Goal: Check status: Check status

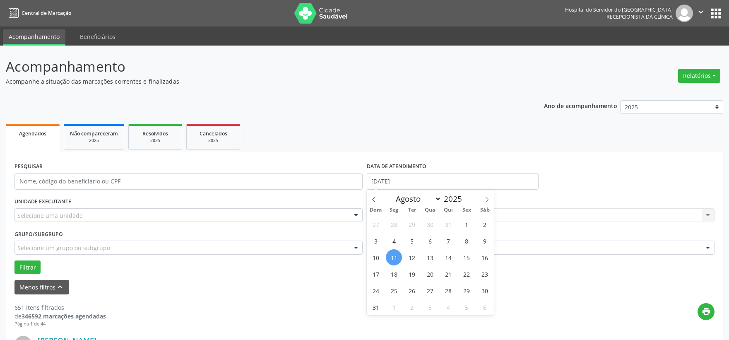
select select "7"
click at [462, 240] on span "8" at bounding box center [467, 241] width 16 height 16
type input "[DATE]"
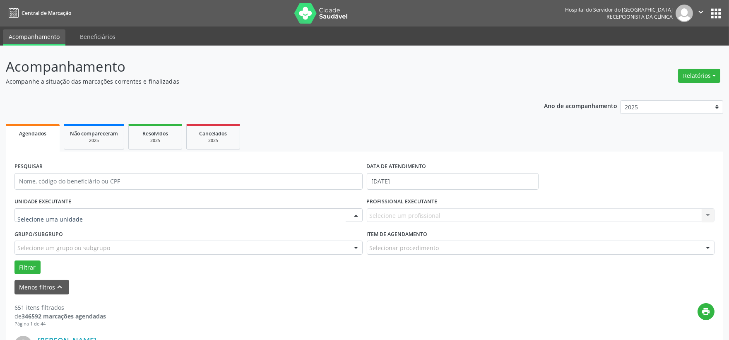
click at [205, 210] on div at bounding box center [188, 215] width 348 height 14
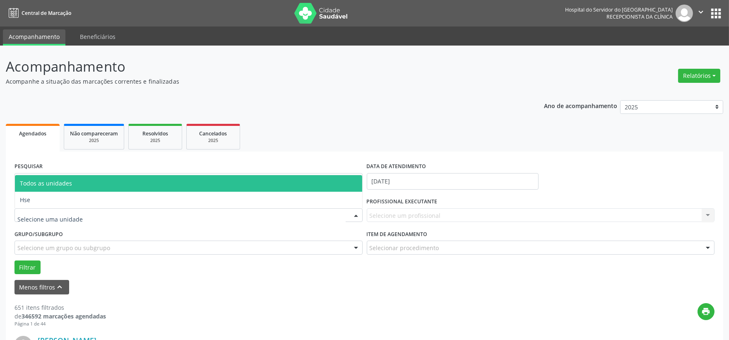
click at [142, 187] on span "Todos as unidades" at bounding box center [188, 183] width 347 height 17
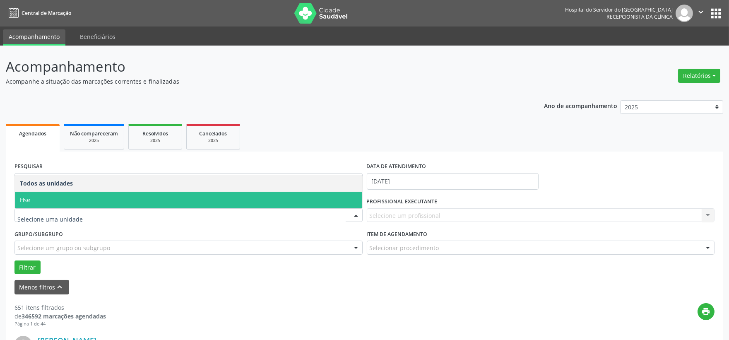
click at [153, 202] on span "Hse" at bounding box center [188, 200] width 347 height 17
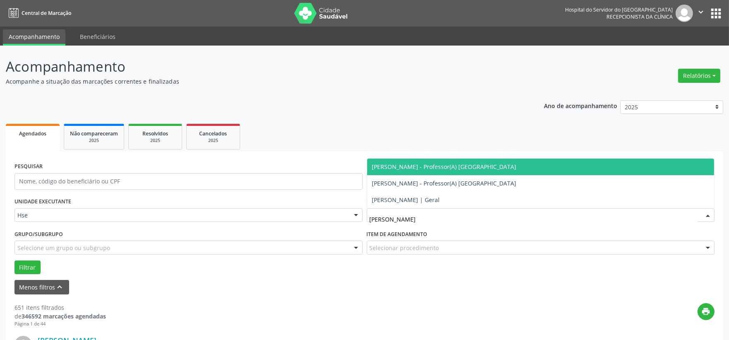
type input "[PERSON_NAME]"
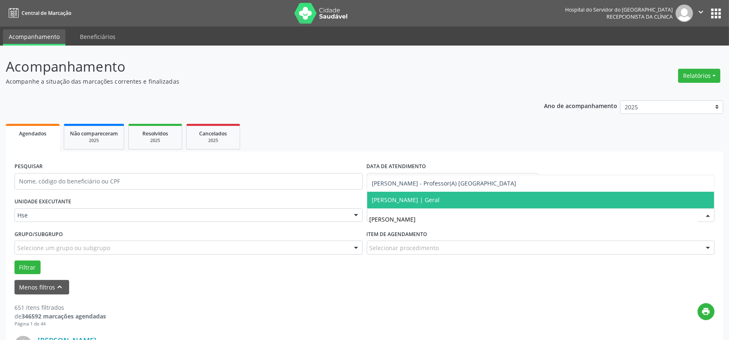
click at [440, 200] on span "[PERSON_NAME] | Geral" at bounding box center [406, 200] width 68 height 8
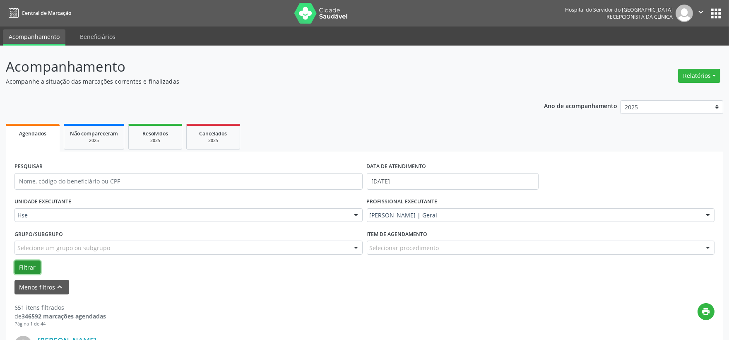
click at [32, 265] on button "Filtrar" at bounding box center [27, 267] width 26 height 14
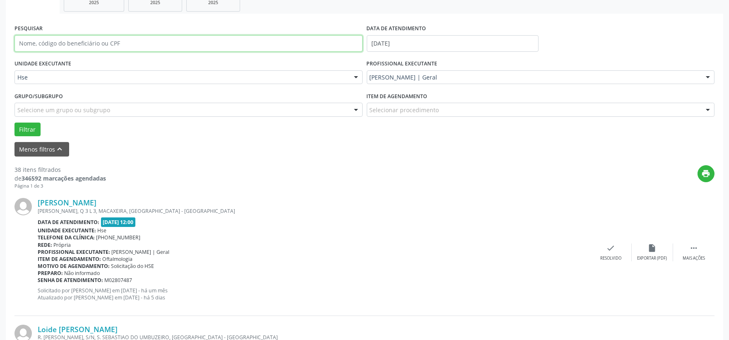
click at [187, 43] on input "text" at bounding box center [188, 43] width 348 height 17
click at [14, 123] on button "Filtrar" at bounding box center [27, 130] width 26 height 14
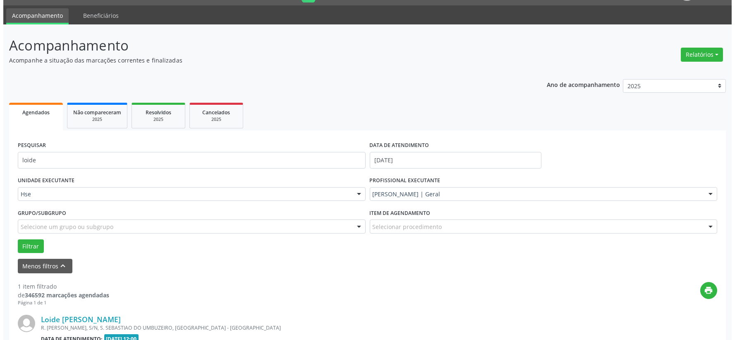
scroll to position [127, 0]
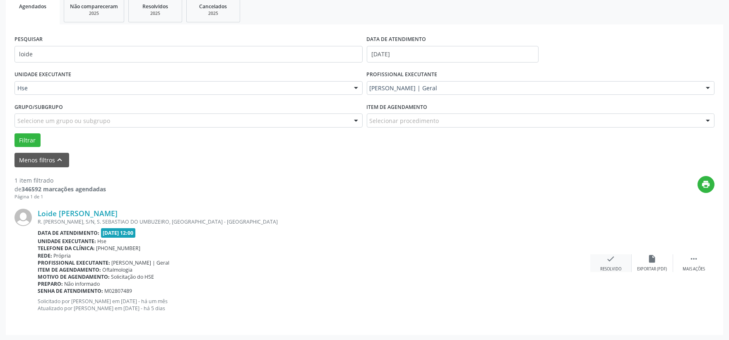
click at [611, 264] on div "check Resolvido" at bounding box center [610, 263] width 41 height 18
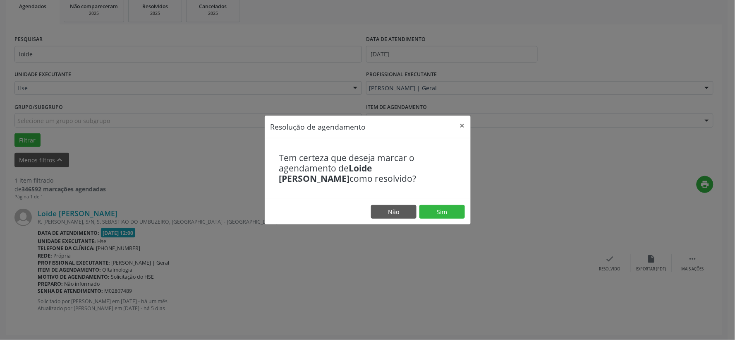
click at [432, 204] on footer "Não Sim" at bounding box center [368, 212] width 206 height 26
click at [432, 216] on button "Sim" at bounding box center [443, 212] width 46 height 14
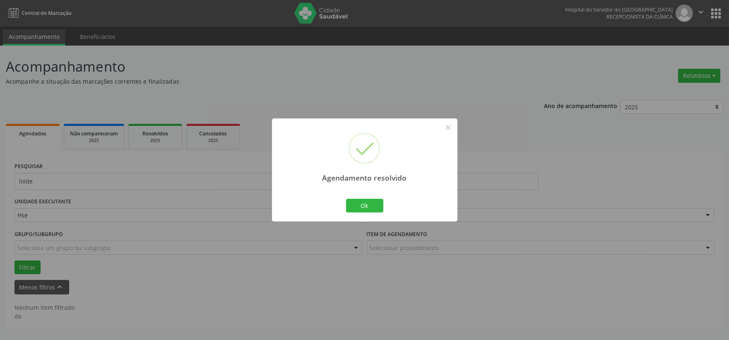
scroll to position [0, 0]
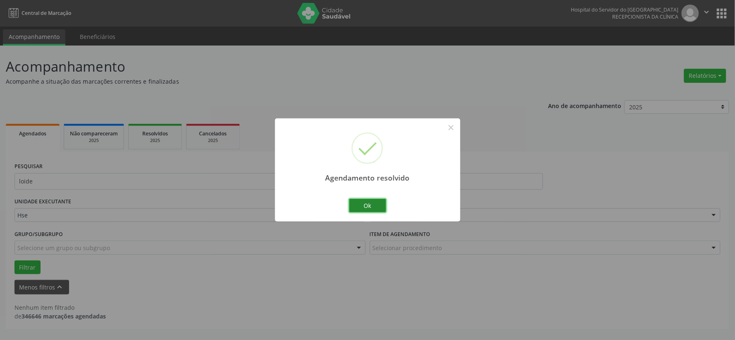
click at [359, 205] on button "Ok" at bounding box center [367, 206] width 37 height 14
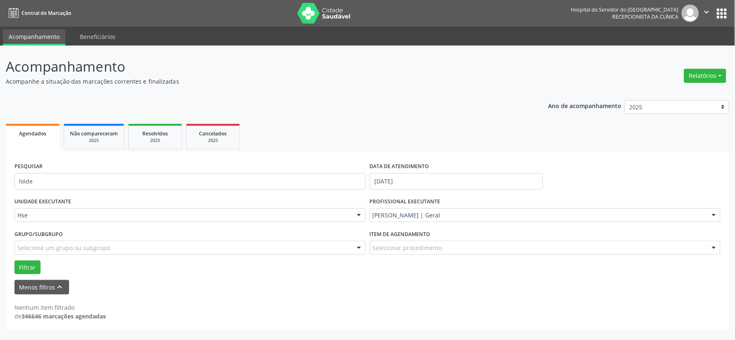
click at [200, 166] on div "PESQUISAR loide" at bounding box center [190, 177] width 356 height 35
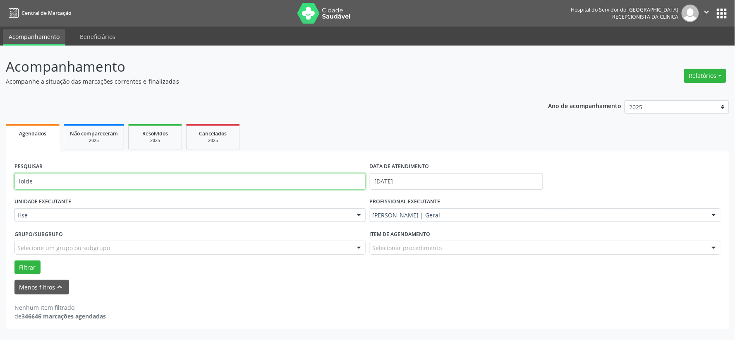
click at [200, 184] on input "loide" at bounding box center [189, 181] width 351 height 17
click at [14, 260] on button "Filtrar" at bounding box center [27, 267] width 26 height 14
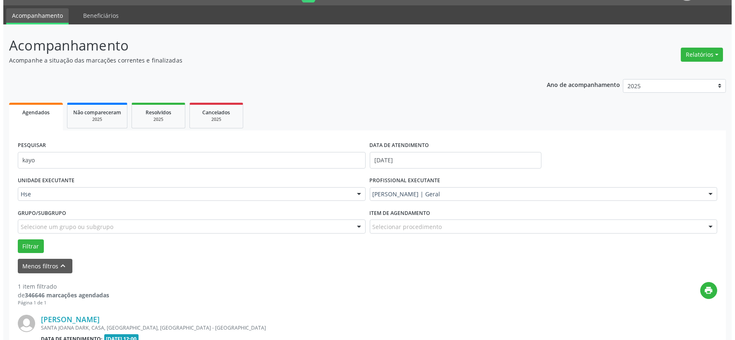
scroll to position [113, 0]
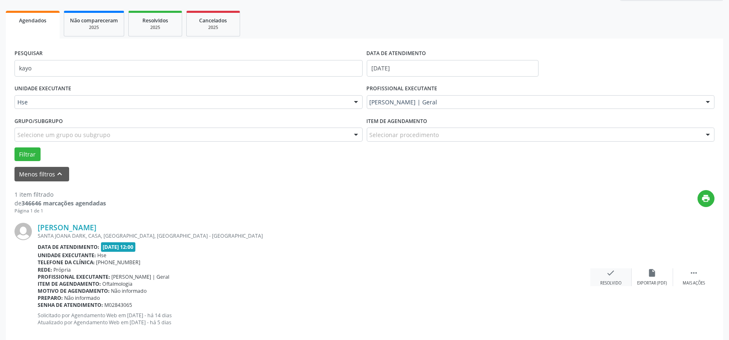
click at [618, 275] on div "check Resolvido" at bounding box center [610, 277] width 41 height 18
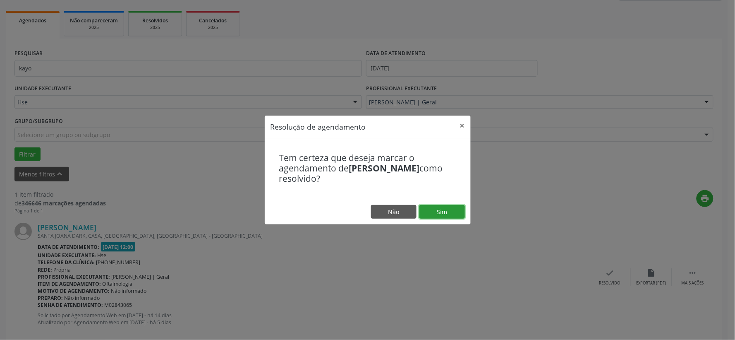
click at [429, 209] on button "Sim" at bounding box center [443, 212] width 46 height 14
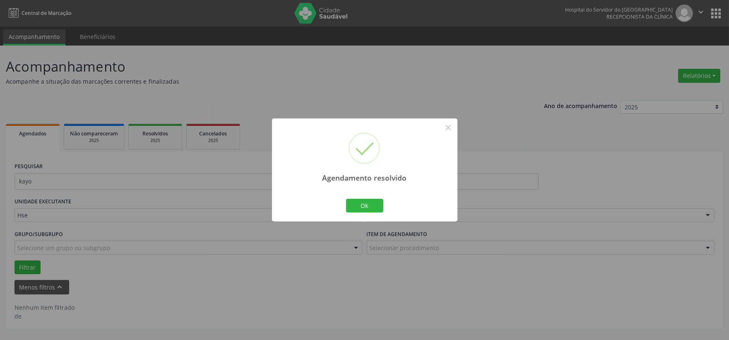
scroll to position [0, 0]
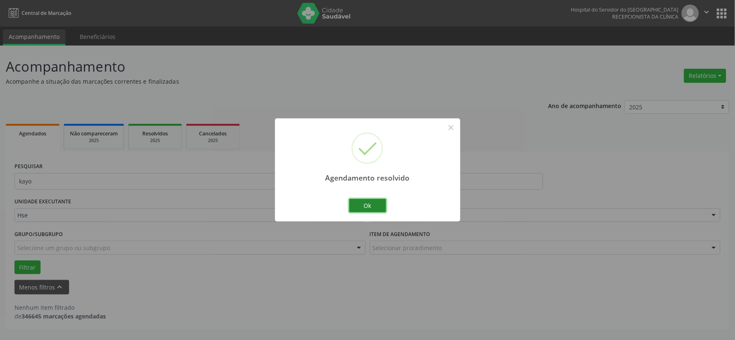
click at [352, 206] on button "Ok" at bounding box center [367, 206] width 37 height 14
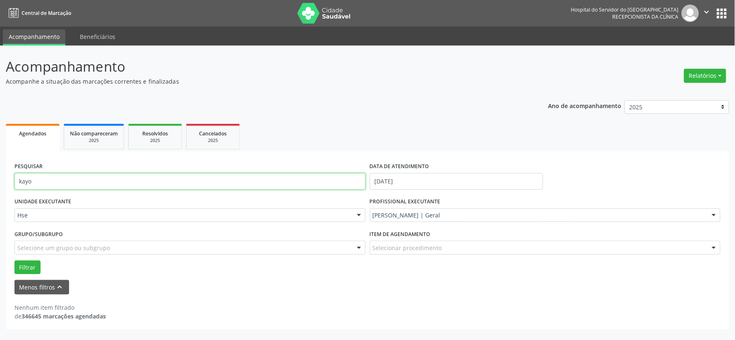
click at [168, 174] on input "kayo" at bounding box center [189, 181] width 351 height 17
click at [14, 260] on button "Filtrar" at bounding box center [27, 267] width 26 height 14
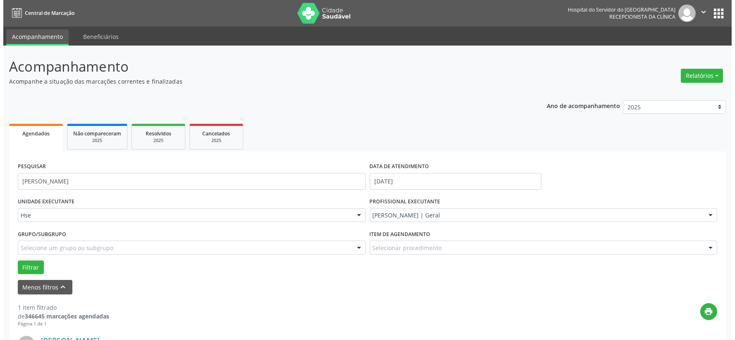
scroll to position [127, 0]
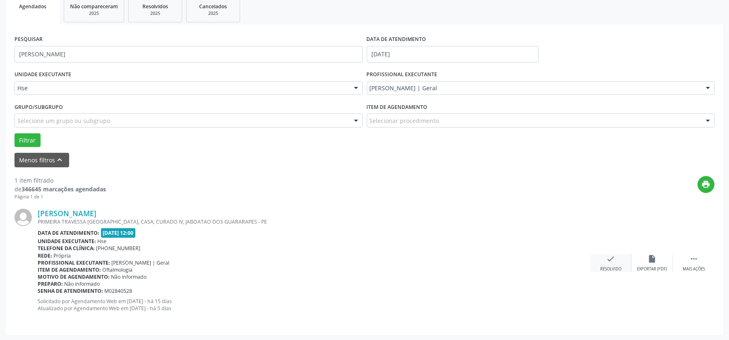
click at [608, 266] on div "Resolvido" at bounding box center [610, 269] width 21 height 6
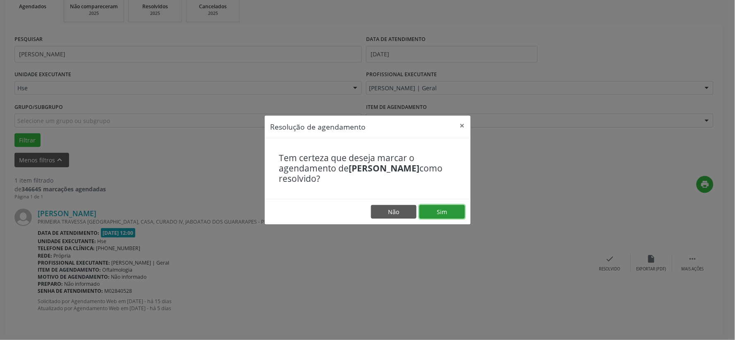
click at [437, 214] on button "Sim" at bounding box center [443, 212] width 46 height 14
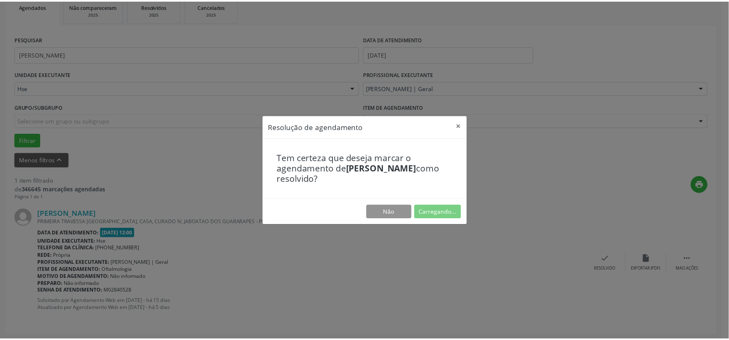
scroll to position [12, 0]
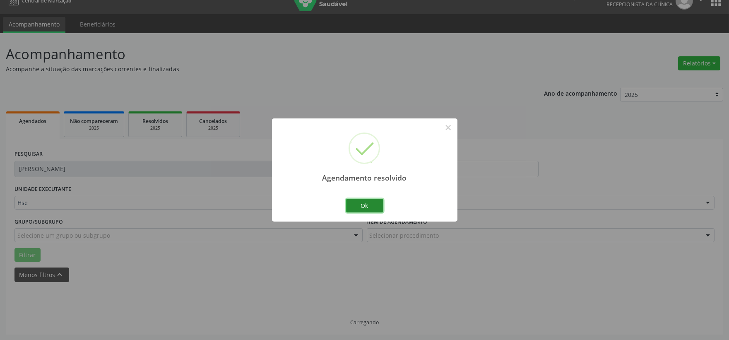
click at [373, 208] on button "Ok" at bounding box center [364, 206] width 37 height 14
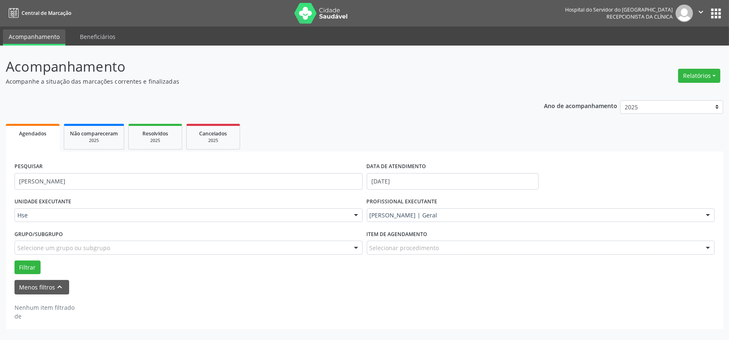
scroll to position [0, 0]
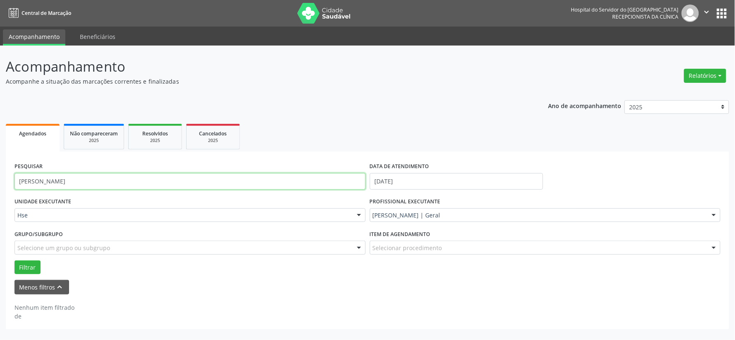
click at [314, 188] on input "[PERSON_NAME]" at bounding box center [189, 181] width 351 height 17
click at [14, 260] on button "Filtrar" at bounding box center [27, 267] width 26 height 14
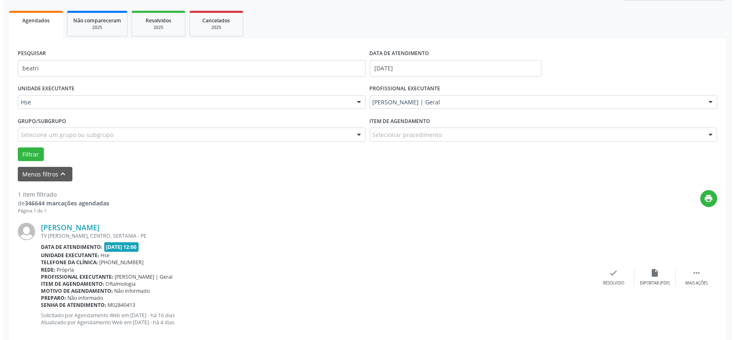
scroll to position [127, 0]
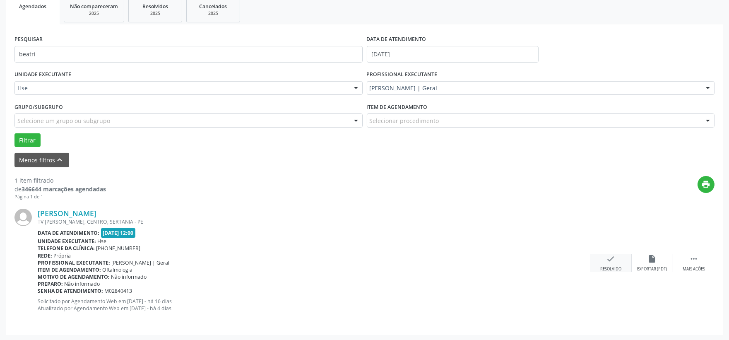
click at [611, 264] on div "check Resolvido" at bounding box center [610, 263] width 41 height 18
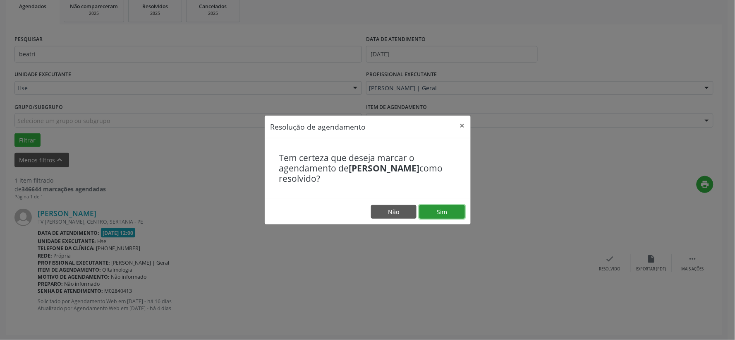
click at [443, 211] on button "Sim" at bounding box center [443, 212] width 46 height 14
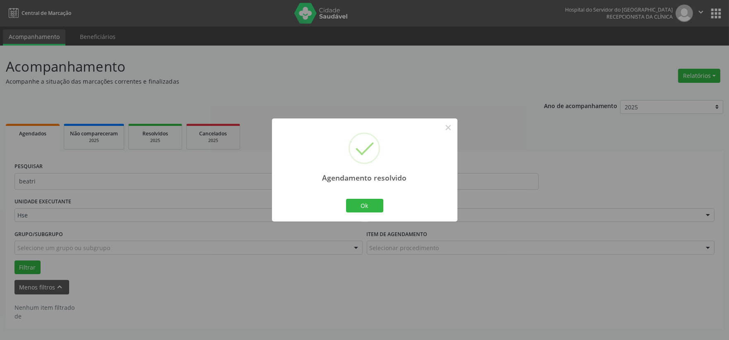
scroll to position [0, 0]
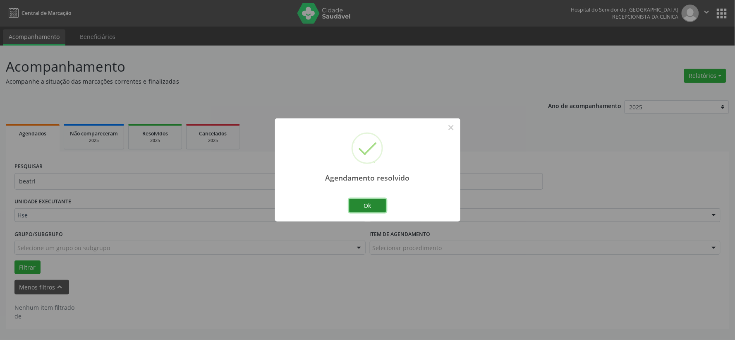
click at [362, 199] on button "Ok" at bounding box center [367, 206] width 37 height 14
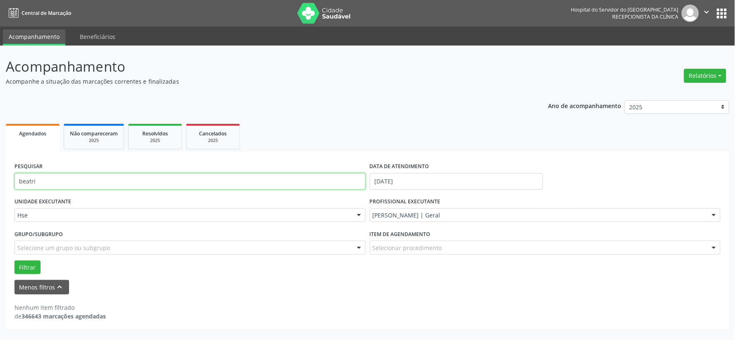
click at [262, 181] on input "beatri" at bounding box center [189, 181] width 351 height 17
click at [14, 260] on button "Filtrar" at bounding box center [27, 267] width 26 height 14
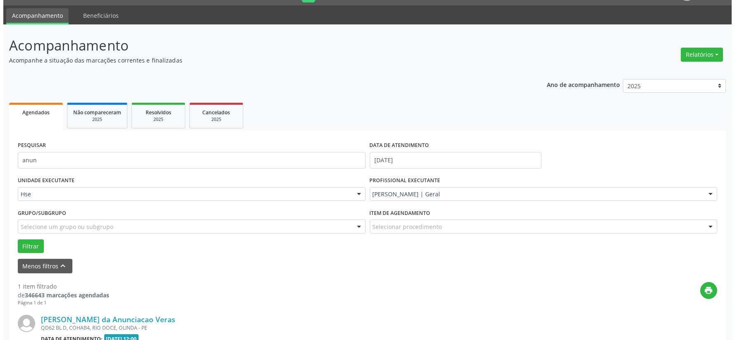
scroll to position [127, 0]
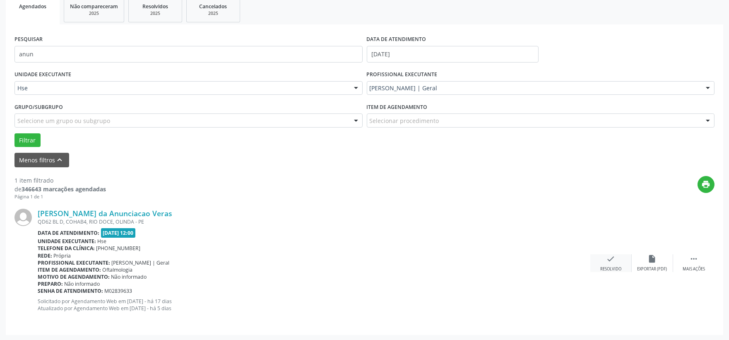
click at [602, 263] on div "check Resolvido" at bounding box center [610, 263] width 41 height 18
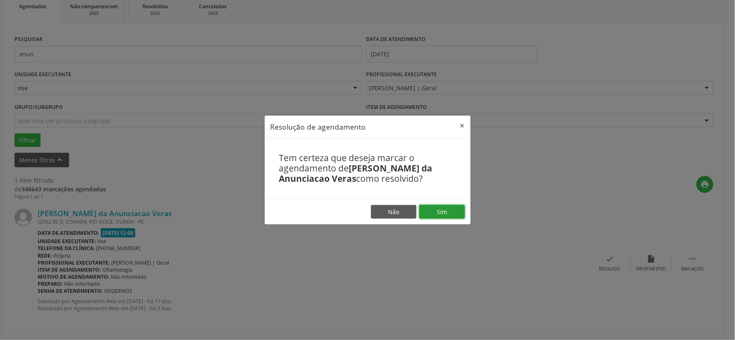
click at [446, 214] on button "Sim" at bounding box center [443, 212] width 46 height 14
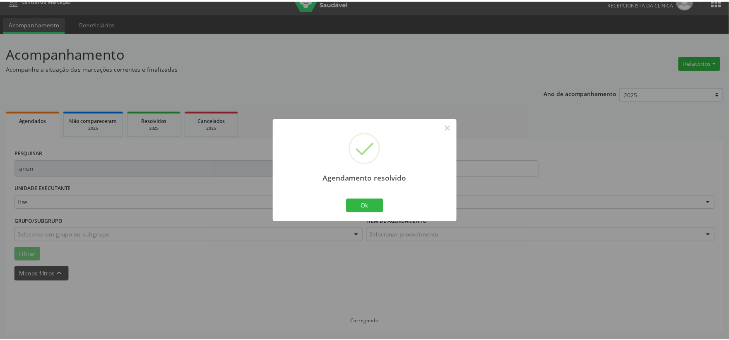
scroll to position [12, 0]
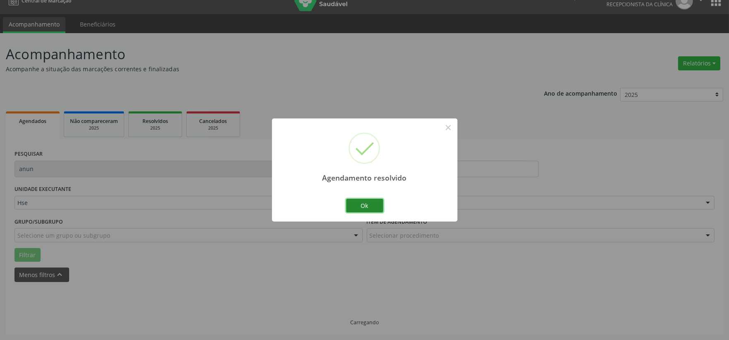
click at [350, 199] on button "Ok" at bounding box center [364, 206] width 37 height 14
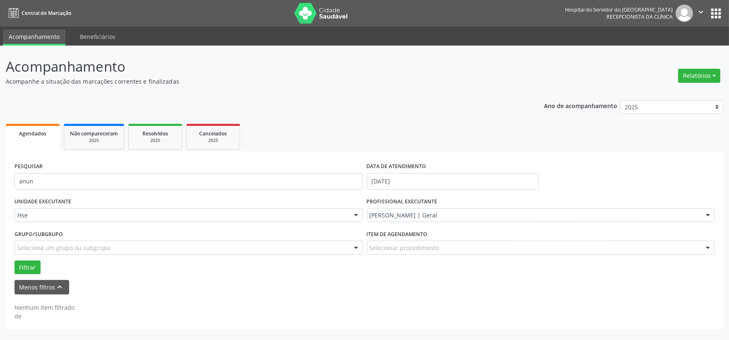
scroll to position [0, 0]
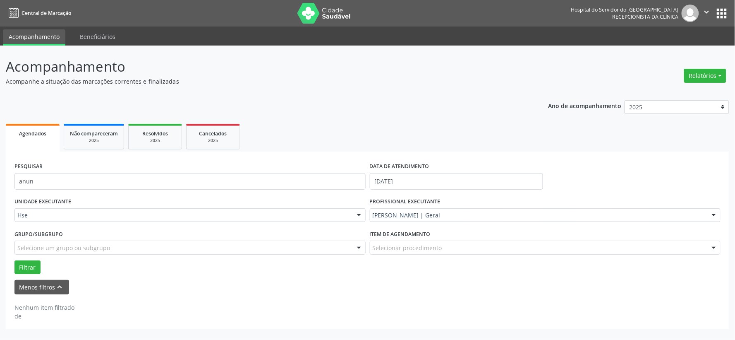
click at [251, 166] on div "PESQUISAR anun" at bounding box center [190, 177] width 356 height 35
click at [252, 166] on div "PESQUISAR anun" at bounding box center [190, 177] width 356 height 35
click at [253, 171] on div "PESQUISAR anun" at bounding box center [190, 177] width 356 height 35
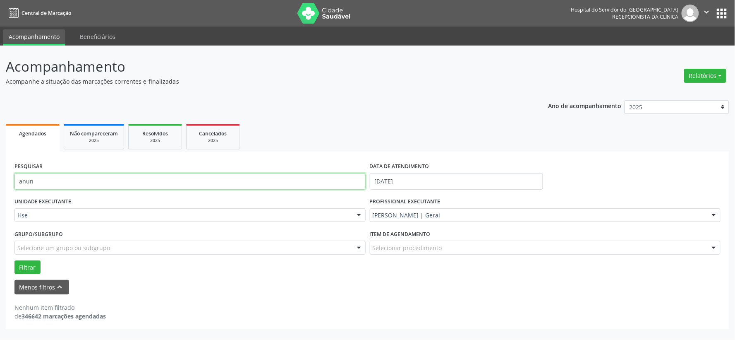
click at [250, 176] on input "anun" at bounding box center [189, 181] width 351 height 17
click at [14, 260] on button "Filtrar" at bounding box center [27, 267] width 26 height 14
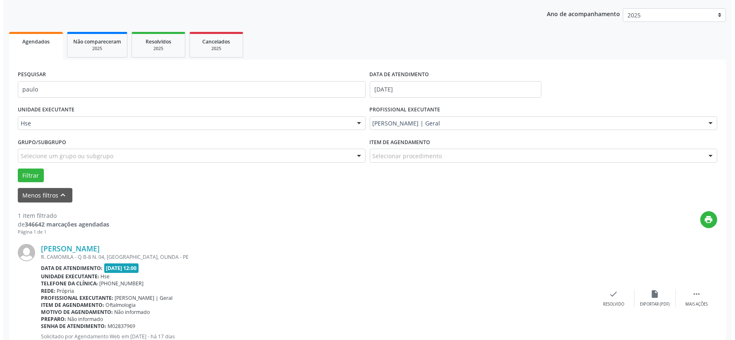
scroll to position [127, 0]
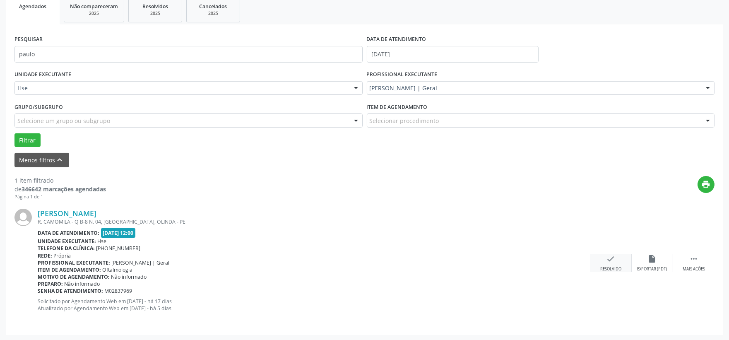
click at [607, 259] on icon "check" at bounding box center [610, 258] width 9 height 9
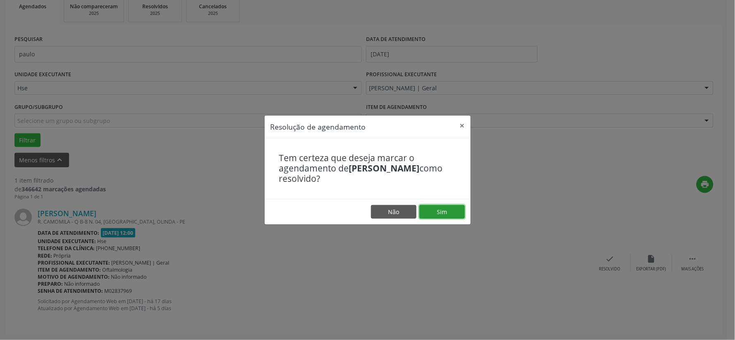
click at [425, 208] on button "Sim" at bounding box center [443, 212] width 46 height 14
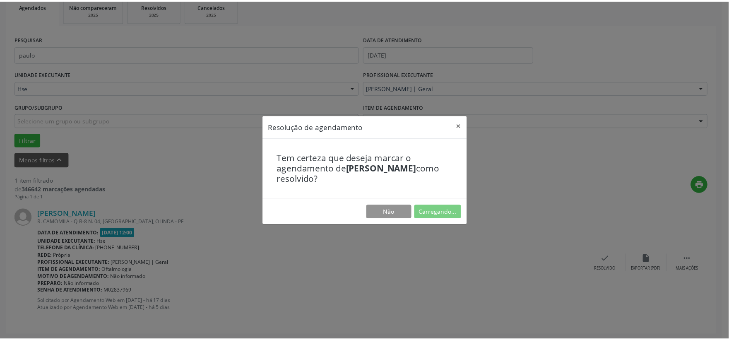
scroll to position [12, 0]
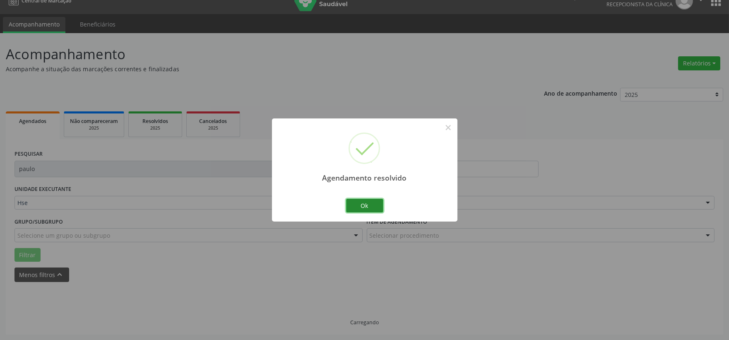
click at [361, 201] on button "Ok" at bounding box center [364, 206] width 37 height 14
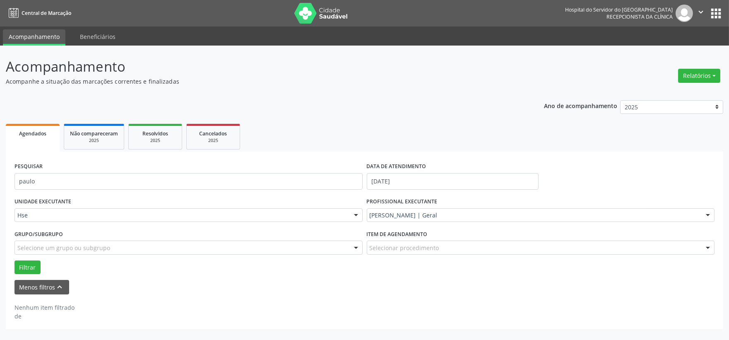
scroll to position [0, 0]
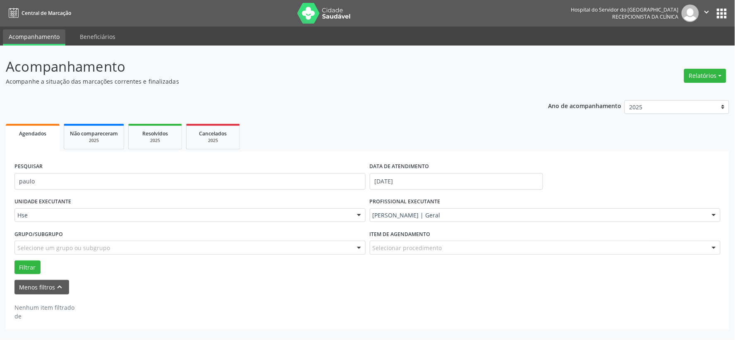
click at [243, 169] on div "PESQUISAR paulo" at bounding box center [190, 177] width 356 height 35
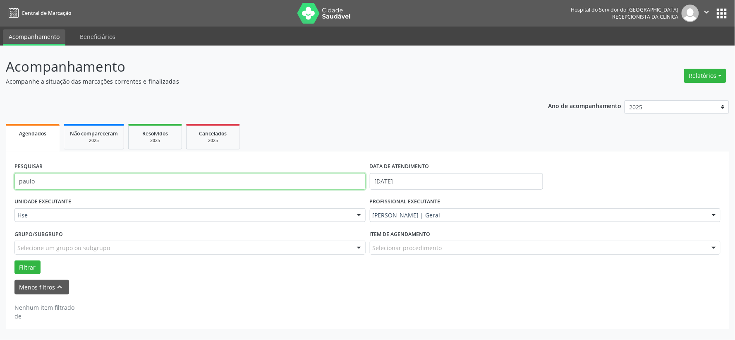
click at [241, 187] on input "paulo" at bounding box center [189, 181] width 351 height 17
click at [14, 260] on button "Filtrar" at bounding box center [27, 267] width 26 height 14
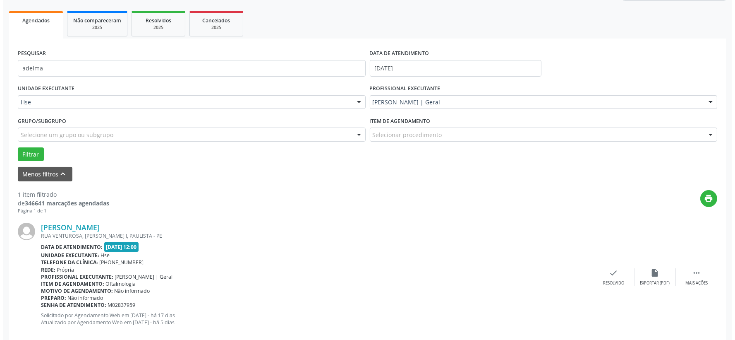
scroll to position [127, 0]
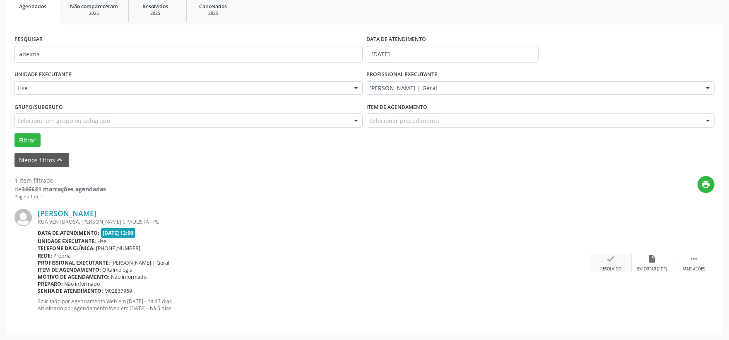
click at [611, 259] on icon "check" at bounding box center [610, 258] width 9 height 9
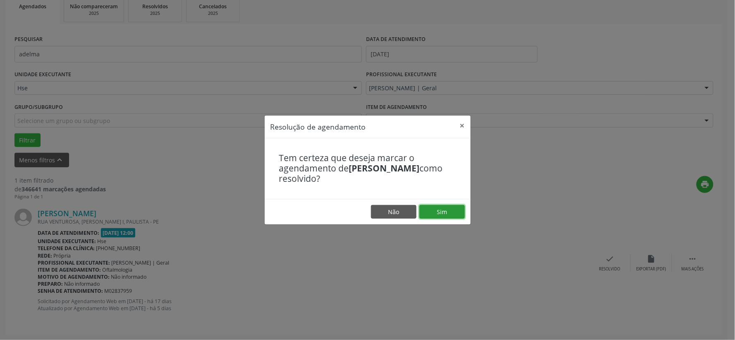
click at [441, 208] on button "Sim" at bounding box center [443, 212] width 46 height 14
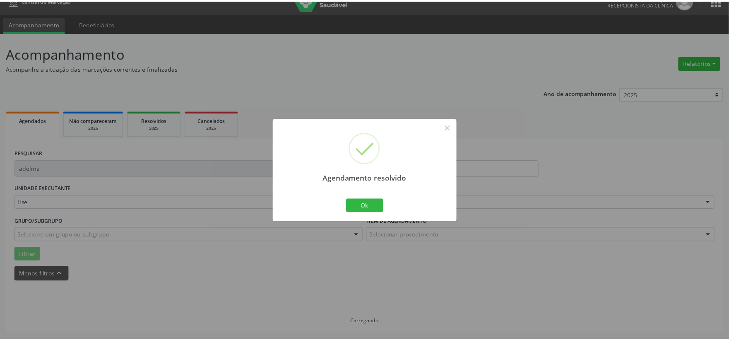
scroll to position [12, 0]
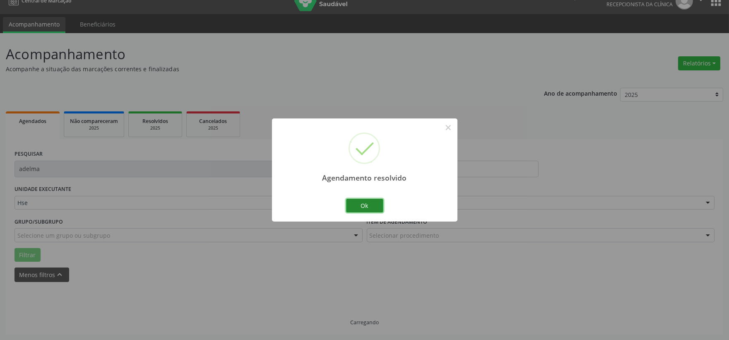
click at [371, 208] on button "Ok" at bounding box center [364, 206] width 37 height 14
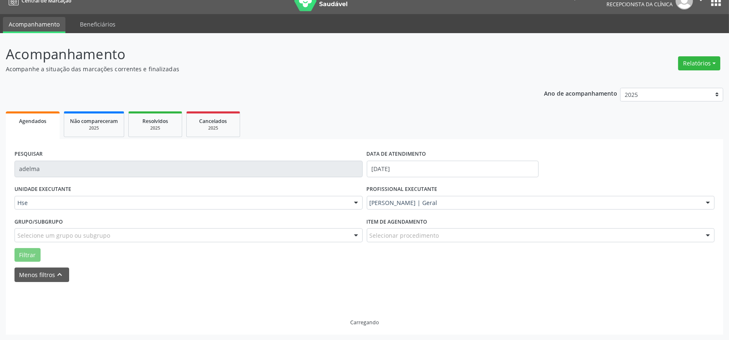
scroll to position [0, 0]
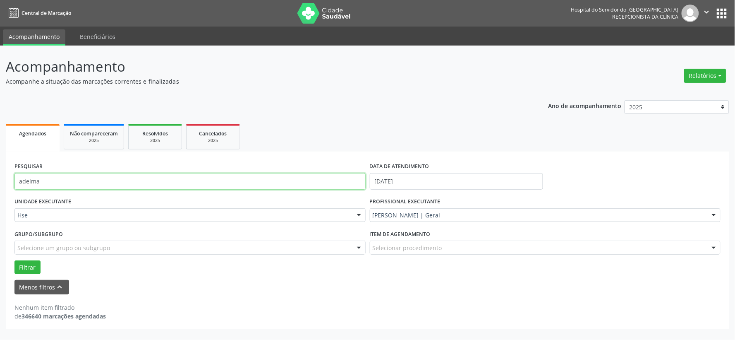
click at [358, 177] on input "adelma" at bounding box center [189, 181] width 351 height 17
click at [14, 260] on button "Filtrar" at bounding box center [27, 267] width 26 height 14
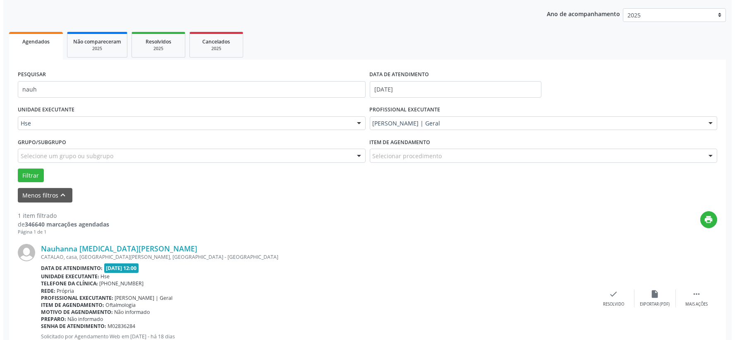
scroll to position [127, 0]
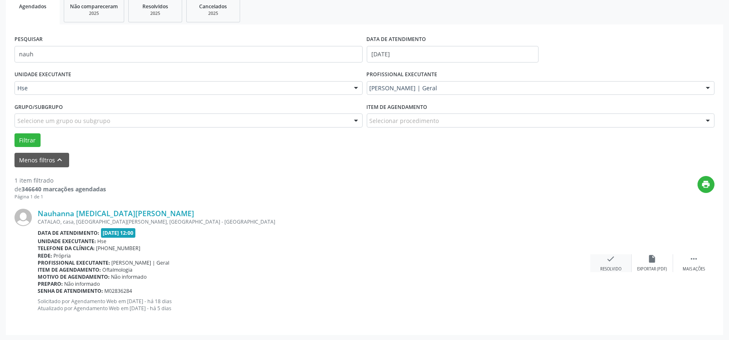
click at [605, 257] on div "check Resolvido" at bounding box center [610, 263] width 41 height 18
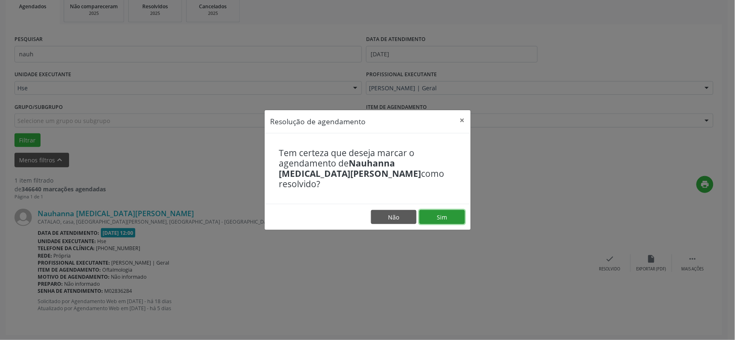
click at [437, 210] on button "Sim" at bounding box center [443, 217] width 46 height 14
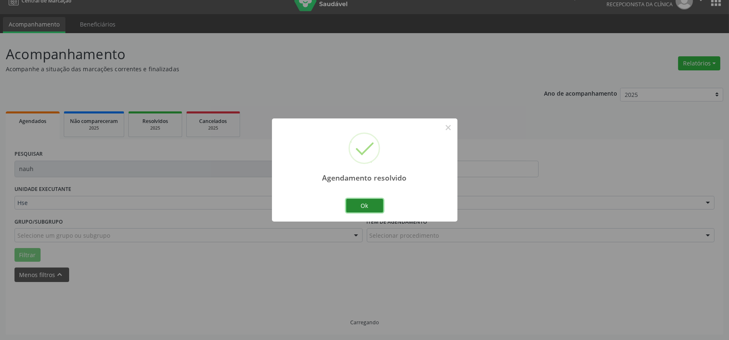
scroll to position [0, 0]
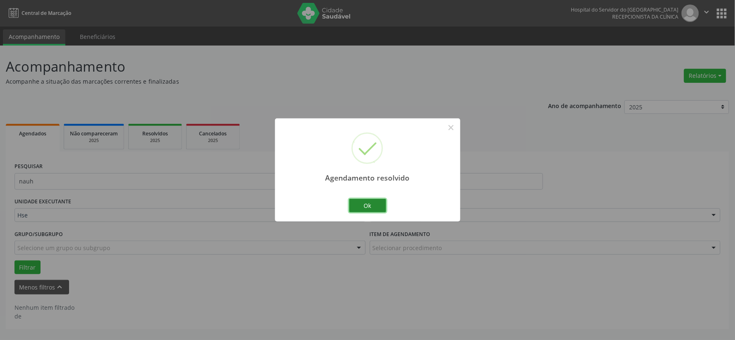
click at [360, 199] on button "Ok" at bounding box center [367, 206] width 37 height 14
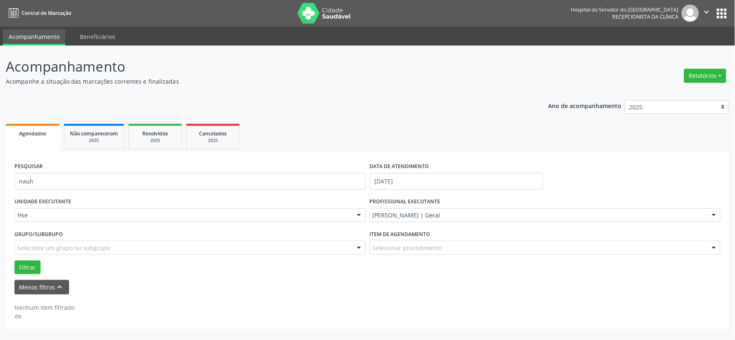
click at [325, 165] on div "PESQUISAR nauh" at bounding box center [190, 177] width 356 height 35
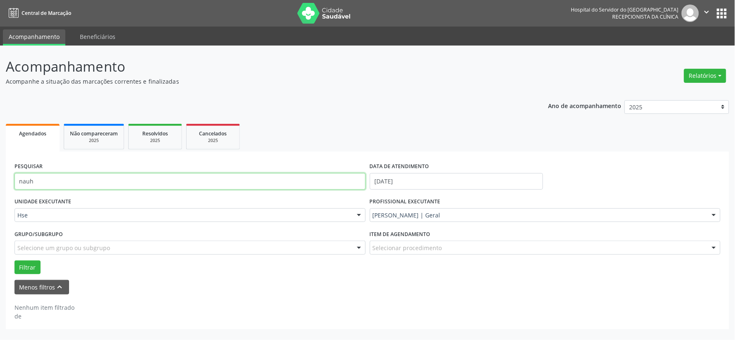
click at [321, 176] on input "nauh" at bounding box center [189, 181] width 351 height 17
click at [14, 260] on button "Filtrar" at bounding box center [27, 267] width 26 height 14
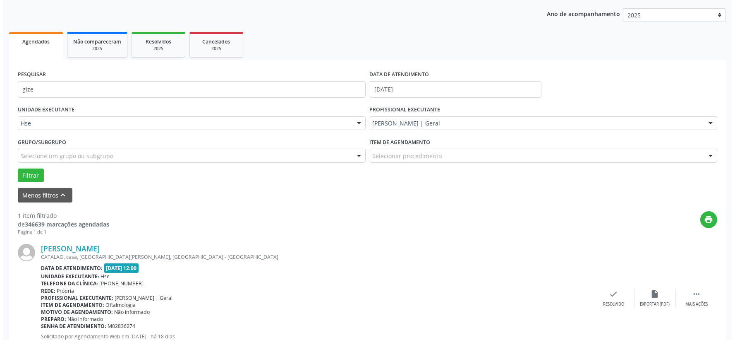
scroll to position [127, 0]
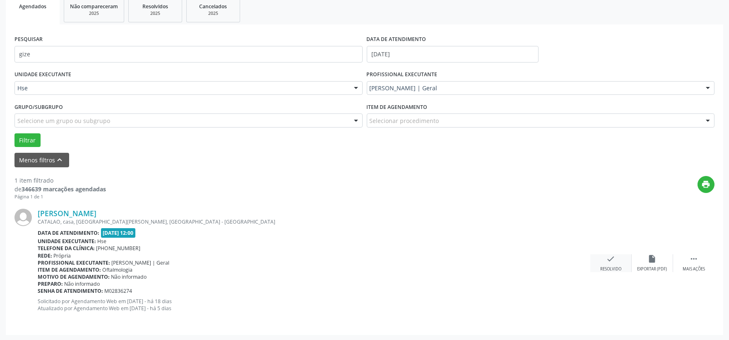
click at [608, 258] on icon "check" at bounding box center [610, 258] width 9 height 9
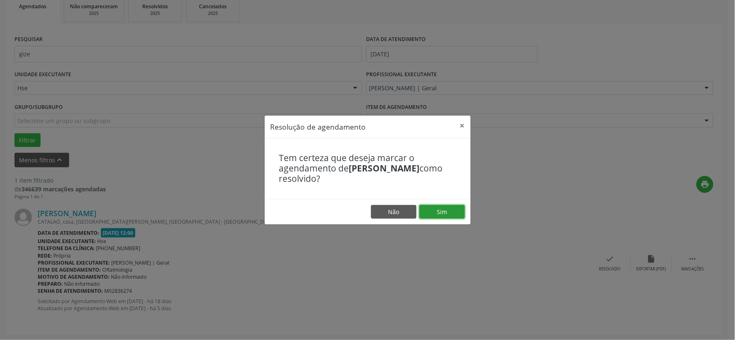
click at [445, 207] on button "Sim" at bounding box center [443, 212] width 46 height 14
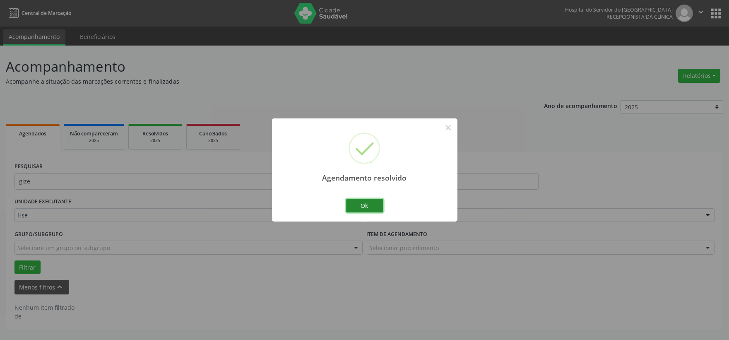
scroll to position [0, 0]
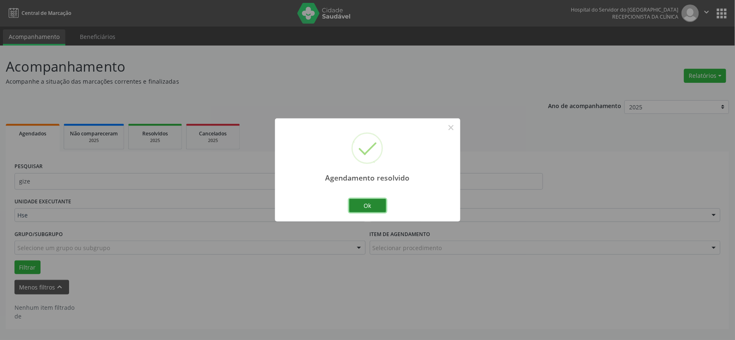
click at [372, 200] on button "Ok" at bounding box center [367, 206] width 37 height 14
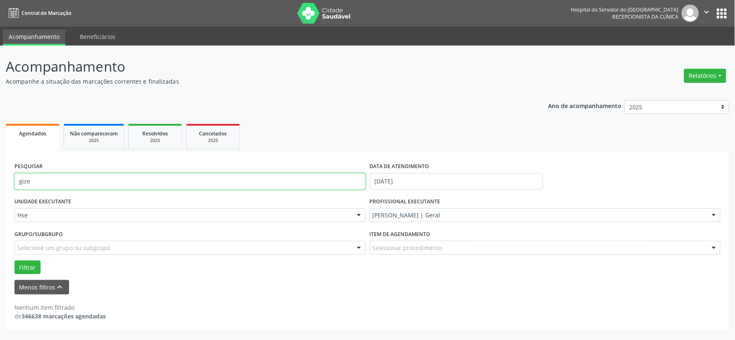
click at [251, 179] on input "gize" at bounding box center [189, 181] width 351 height 17
click at [14, 260] on button "Filtrar" at bounding box center [27, 267] width 26 height 14
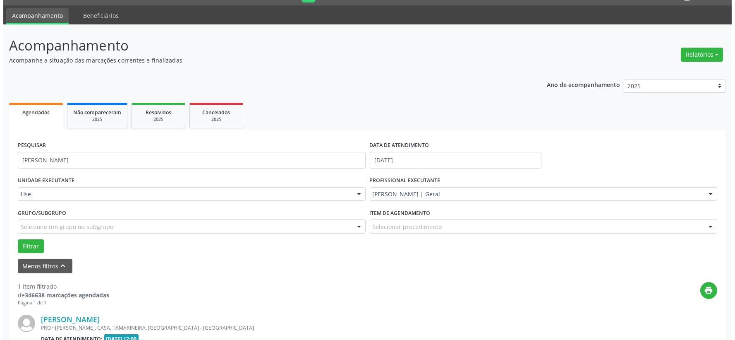
scroll to position [127, 0]
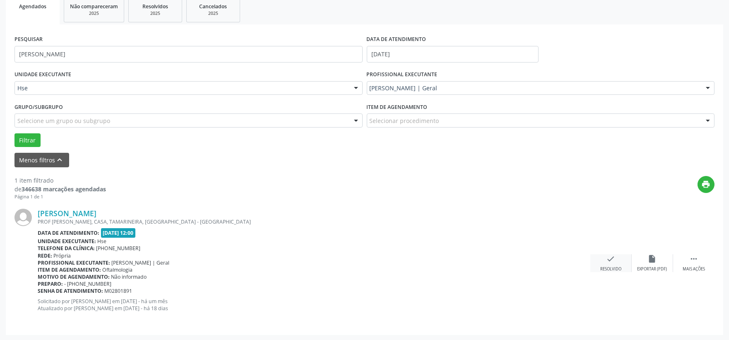
click at [610, 262] on icon "check" at bounding box center [610, 258] width 9 height 9
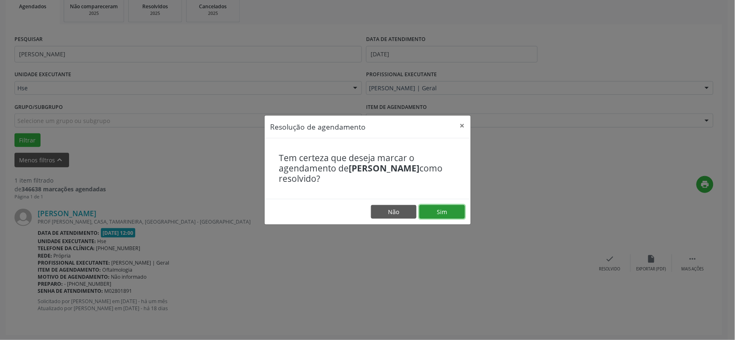
click at [448, 215] on button "Sim" at bounding box center [443, 212] width 46 height 14
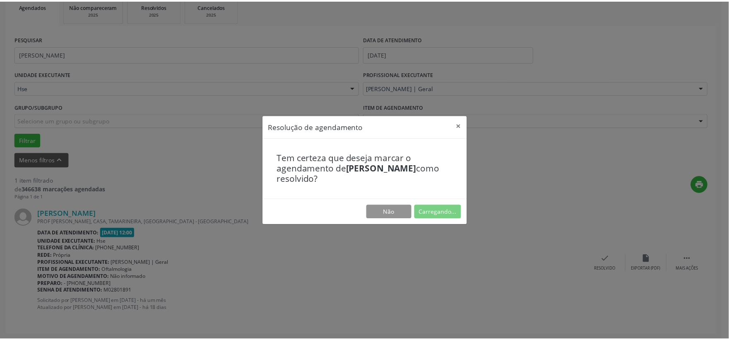
scroll to position [12, 0]
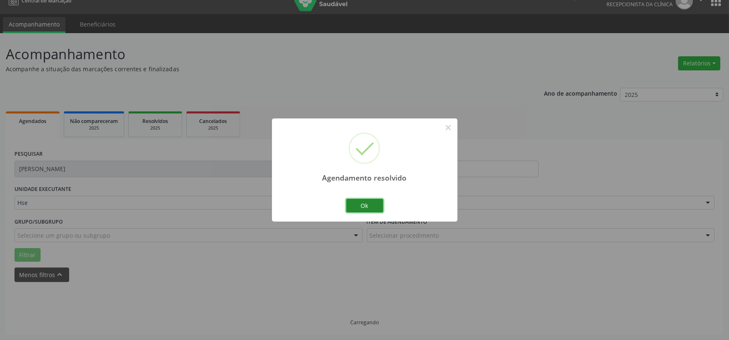
click at [373, 205] on button "Ok" at bounding box center [364, 206] width 37 height 14
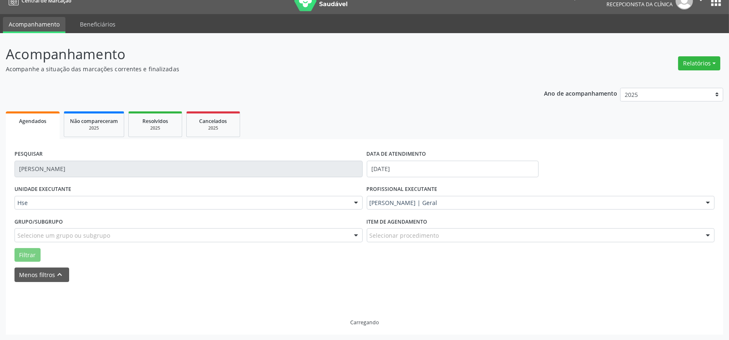
scroll to position [0, 0]
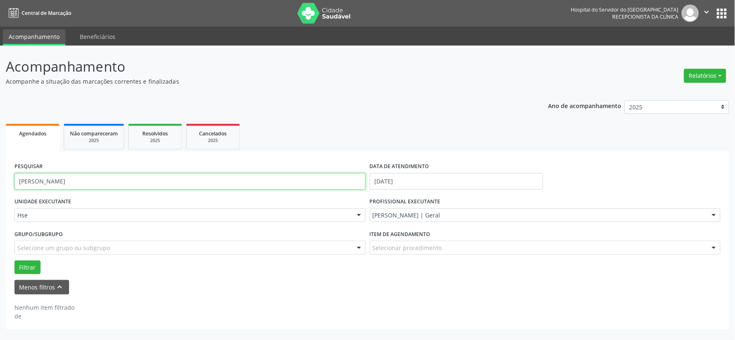
click at [278, 187] on input "[PERSON_NAME]" at bounding box center [189, 181] width 351 height 17
click at [278, 178] on input "[PERSON_NAME]" at bounding box center [189, 181] width 351 height 17
click at [14, 260] on button "Filtrar" at bounding box center [27, 267] width 26 height 14
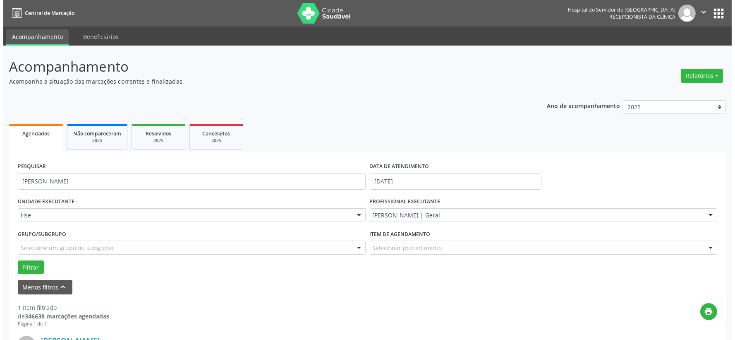
scroll to position [127, 0]
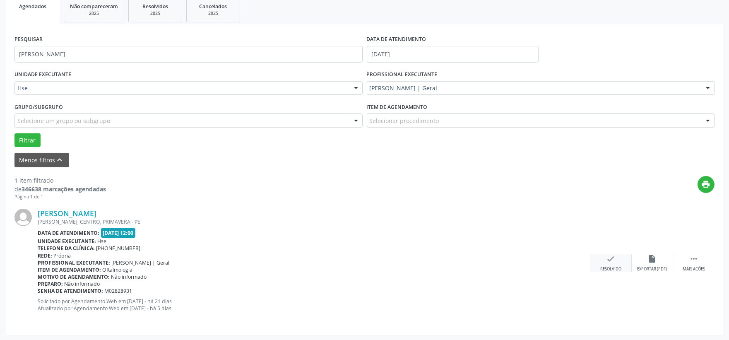
click at [605, 257] on div "check Resolvido" at bounding box center [610, 263] width 41 height 18
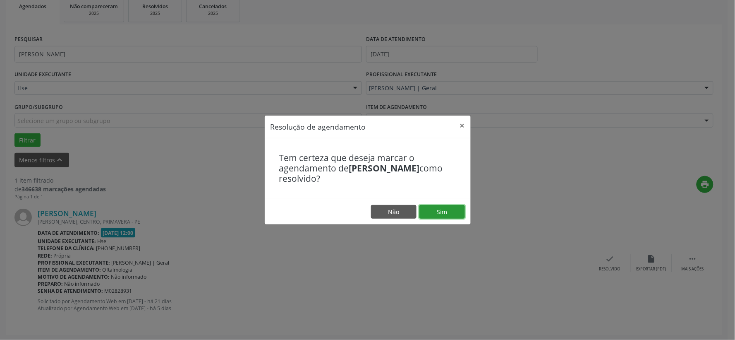
click at [443, 214] on button "Sim" at bounding box center [443, 212] width 46 height 14
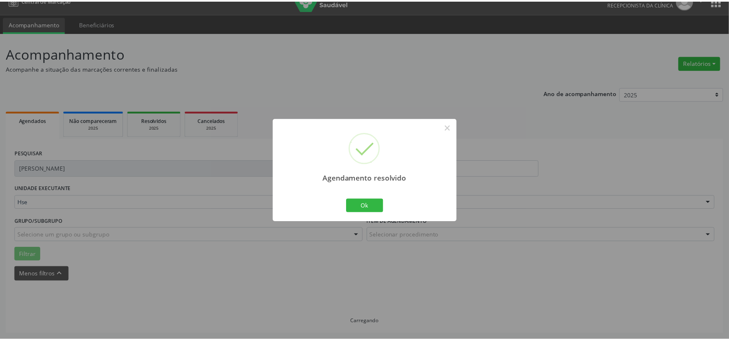
scroll to position [12, 0]
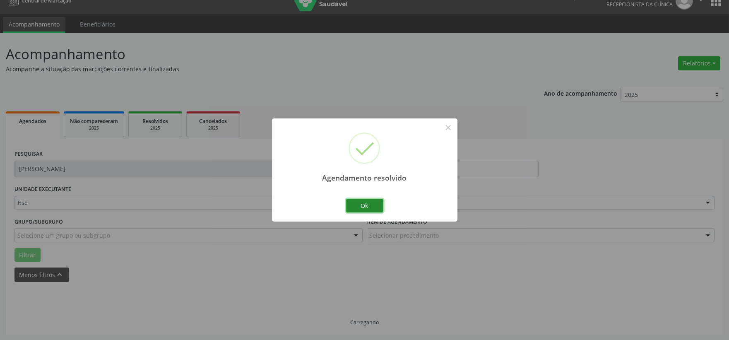
click at [367, 204] on button "Ok" at bounding box center [364, 206] width 37 height 14
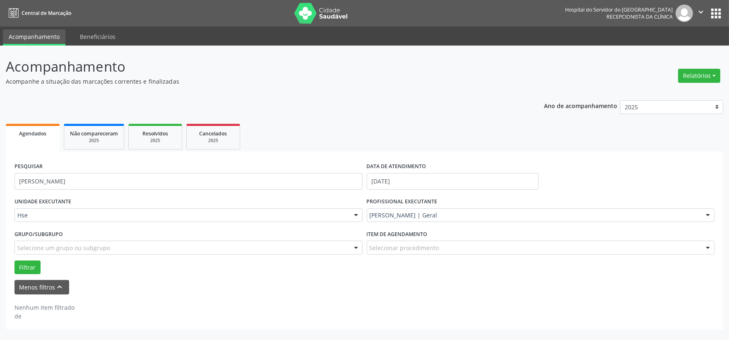
scroll to position [0, 0]
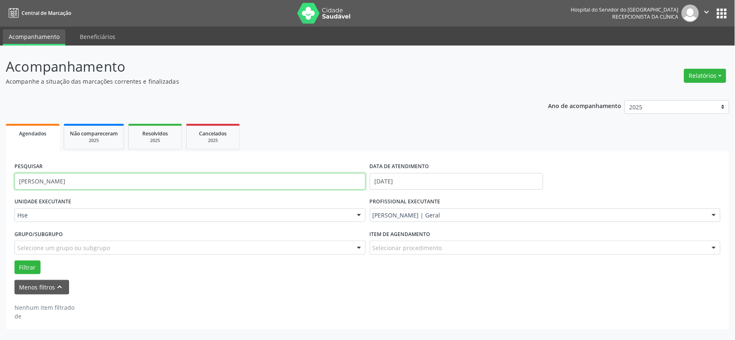
click at [288, 179] on input "[PERSON_NAME]" at bounding box center [189, 181] width 351 height 17
click at [14, 260] on button "Filtrar" at bounding box center [27, 267] width 26 height 14
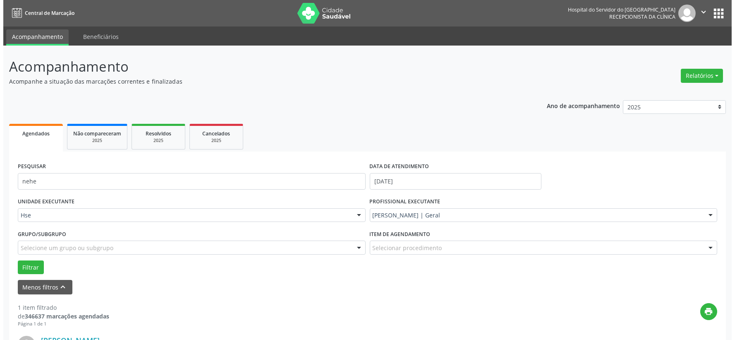
scroll to position [127, 0]
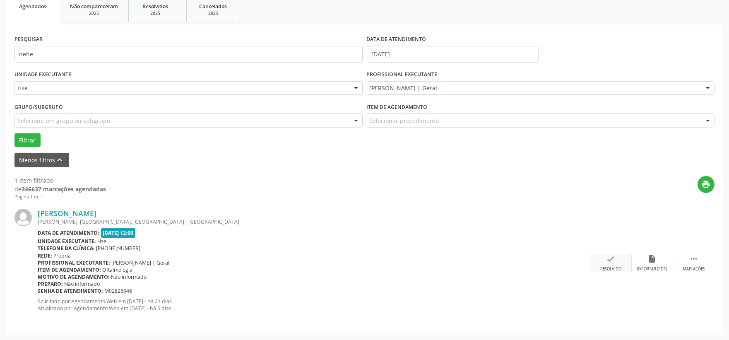
click at [620, 262] on div "check Resolvido" at bounding box center [610, 263] width 41 height 18
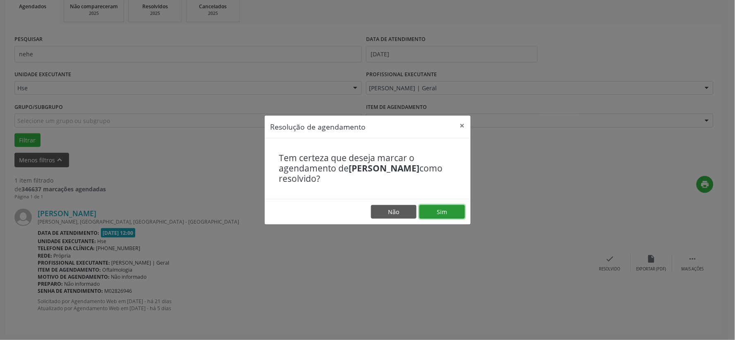
click at [440, 212] on button "Sim" at bounding box center [443, 212] width 46 height 14
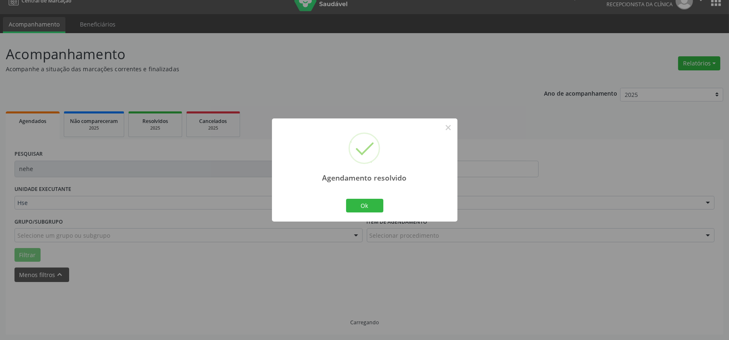
scroll to position [0, 0]
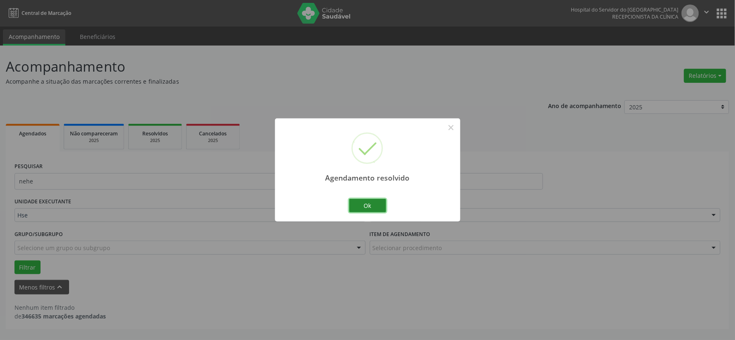
click at [359, 204] on button "Ok" at bounding box center [367, 206] width 37 height 14
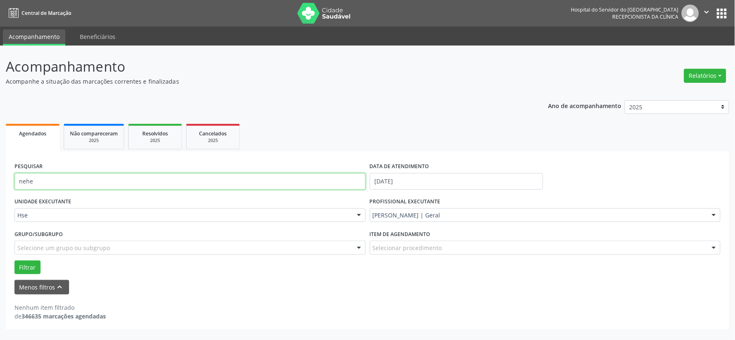
click at [299, 178] on input "nehe" at bounding box center [189, 181] width 351 height 17
click at [14, 260] on button "Filtrar" at bounding box center [27, 267] width 26 height 14
click at [48, 178] on input "rosy]" at bounding box center [189, 181] width 351 height 17
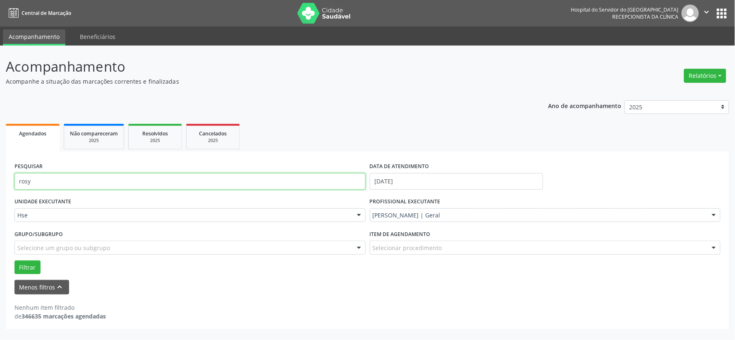
click at [14, 260] on button "Filtrar" at bounding box center [27, 267] width 26 height 14
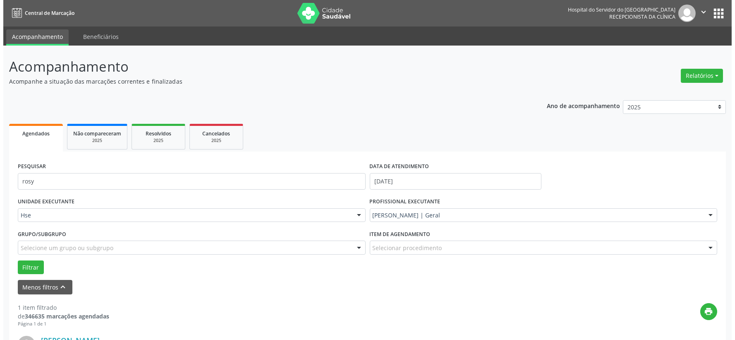
scroll to position [127, 0]
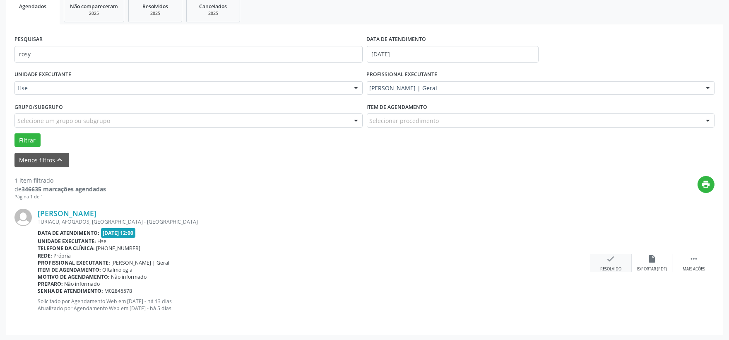
click at [601, 258] on div "check Resolvido" at bounding box center [610, 263] width 41 height 18
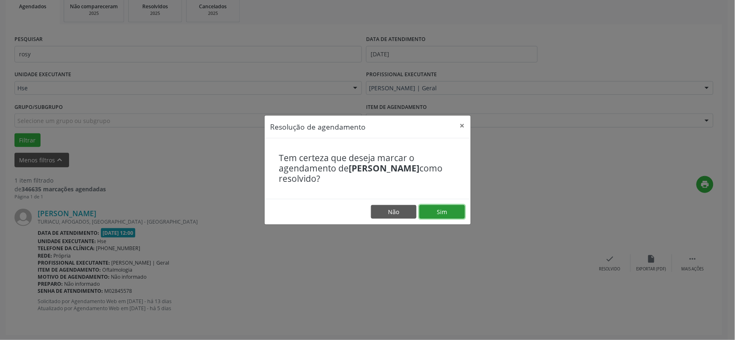
click at [449, 211] on button "Sim" at bounding box center [443, 212] width 46 height 14
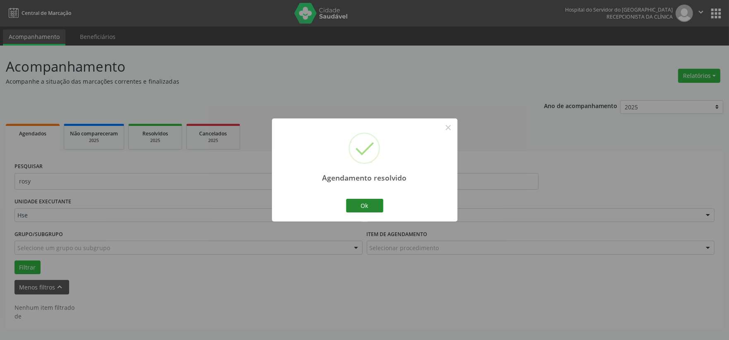
scroll to position [0, 0]
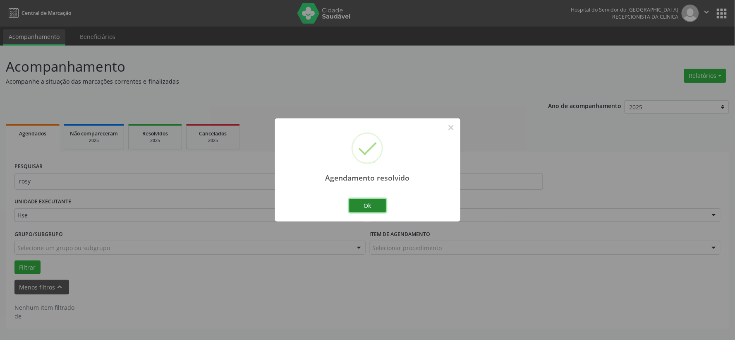
click at [375, 207] on button "Ok" at bounding box center [367, 206] width 37 height 14
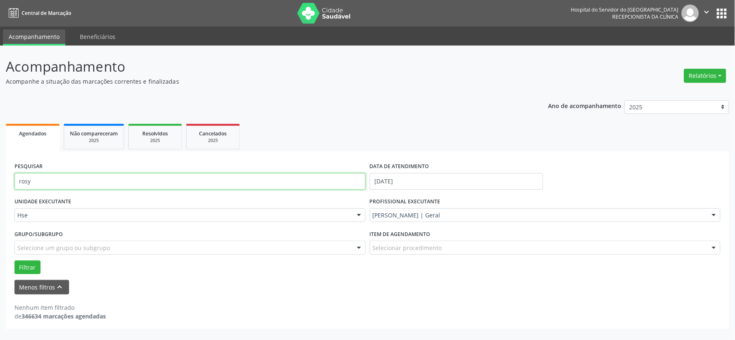
click at [298, 185] on input "rosy" at bounding box center [189, 181] width 351 height 17
click at [14, 260] on button "Filtrar" at bounding box center [27, 267] width 26 height 14
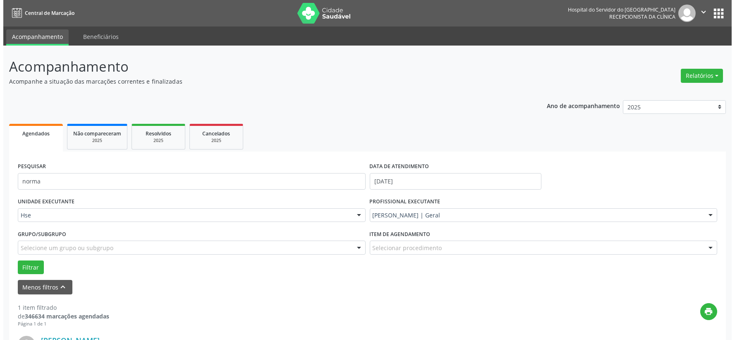
scroll to position [127, 0]
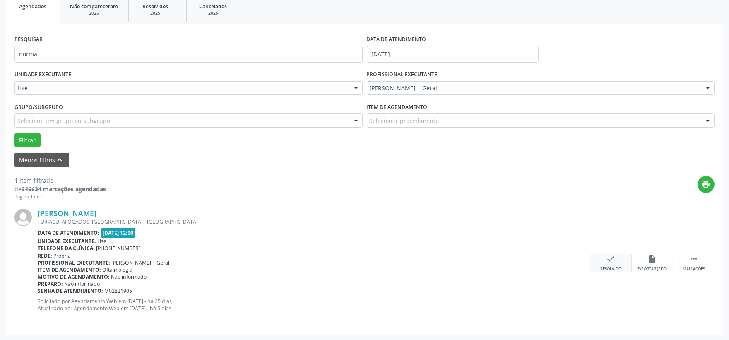
click at [598, 266] on div "check Resolvido" at bounding box center [610, 263] width 41 height 18
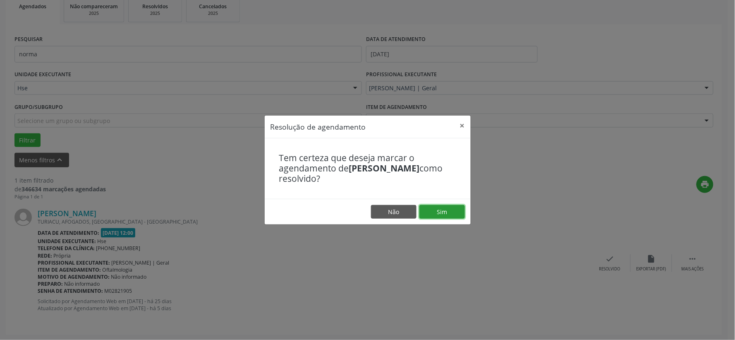
click at [440, 213] on button "Sim" at bounding box center [443, 212] width 46 height 14
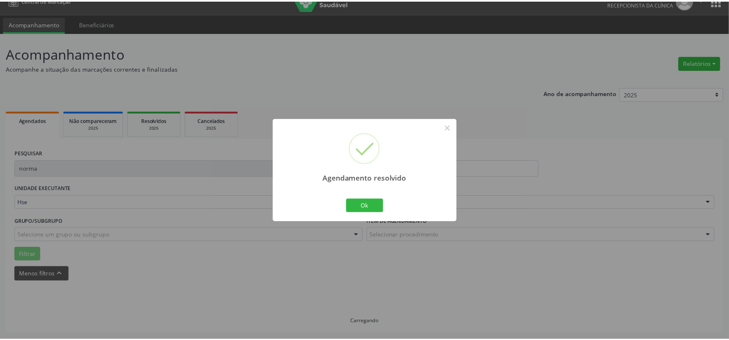
scroll to position [12, 0]
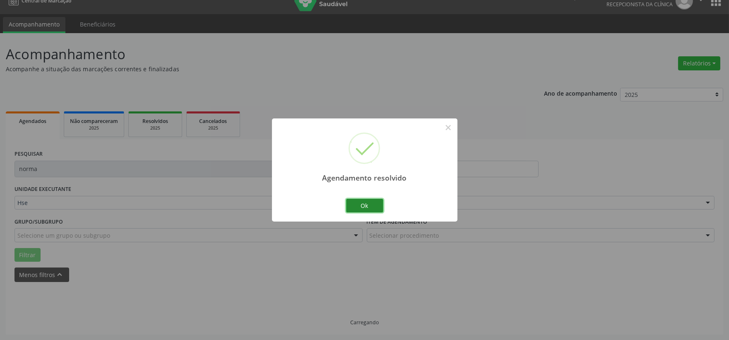
click at [354, 205] on button "Ok" at bounding box center [364, 206] width 37 height 14
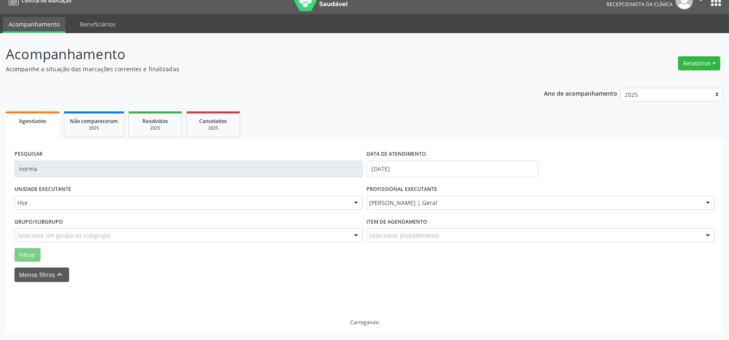
scroll to position [0, 0]
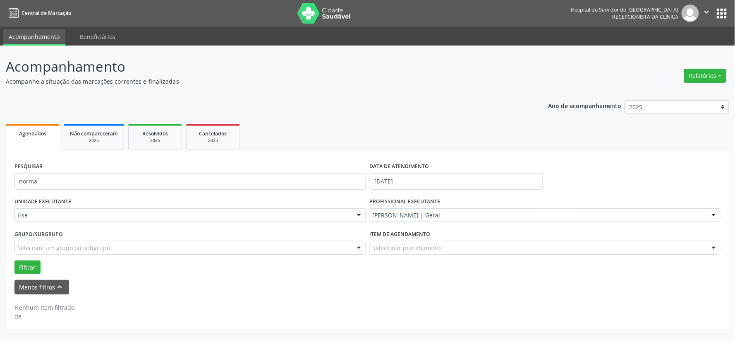
click at [199, 164] on div "PESQUISAR norma" at bounding box center [190, 177] width 356 height 35
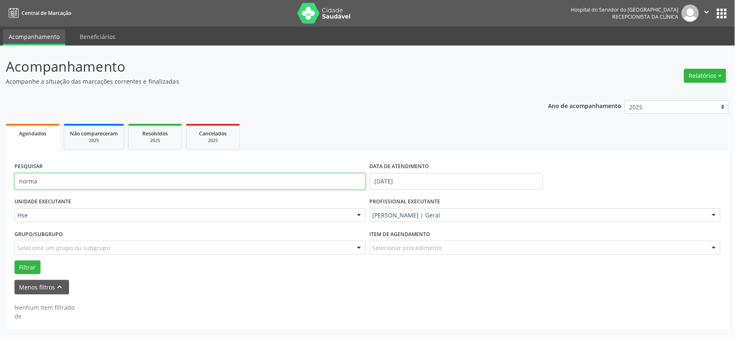
click at [195, 184] on input "norma" at bounding box center [189, 181] width 351 height 17
click at [14, 260] on button "Filtrar" at bounding box center [27, 267] width 26 height 14
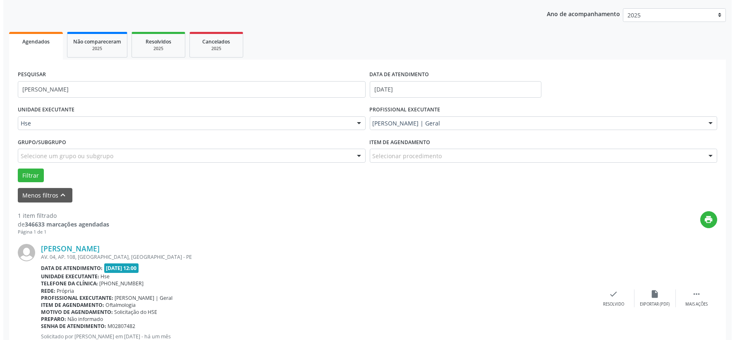
scroll to position [127, 0]
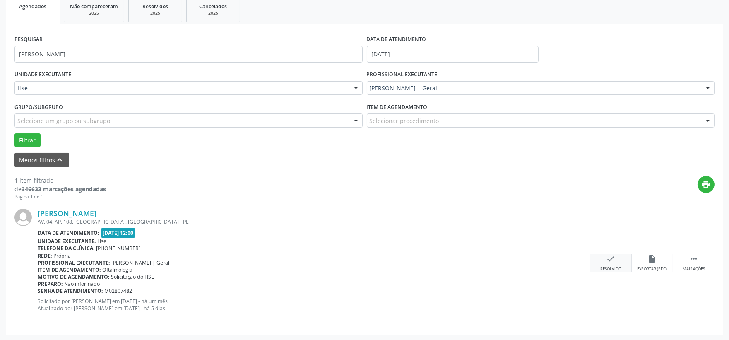
click at [607, 261] on icon "check" at bounding box center [610, 258] width 9 height 9
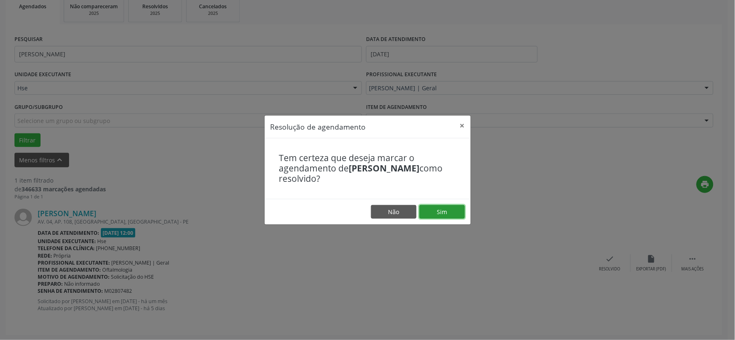
click at [444, 211] on button "Sim" at bounding box center [443, 212] width 46 height 14
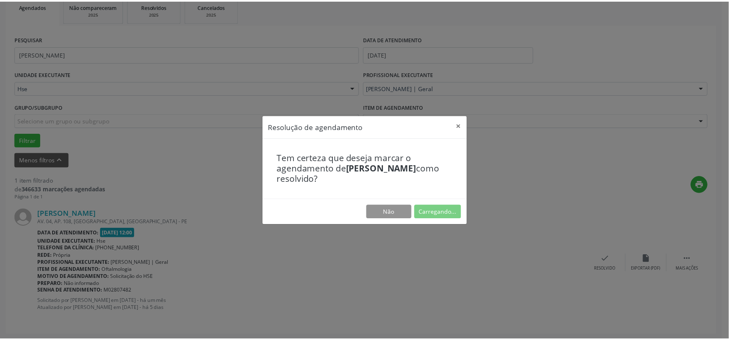
scroll to position [12, 0]
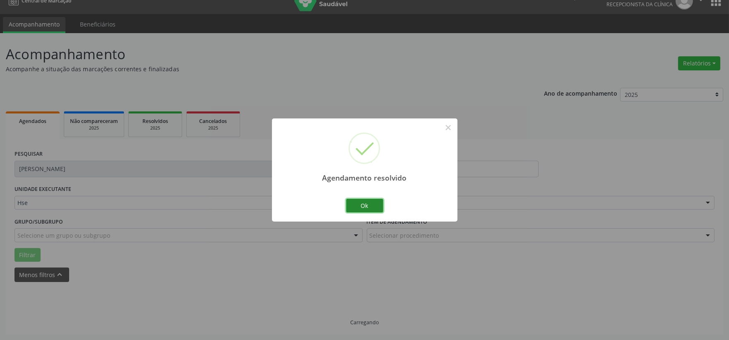
click at [366, 199] on button "Ok" at bounding box center [364, 206] width 37 height 14
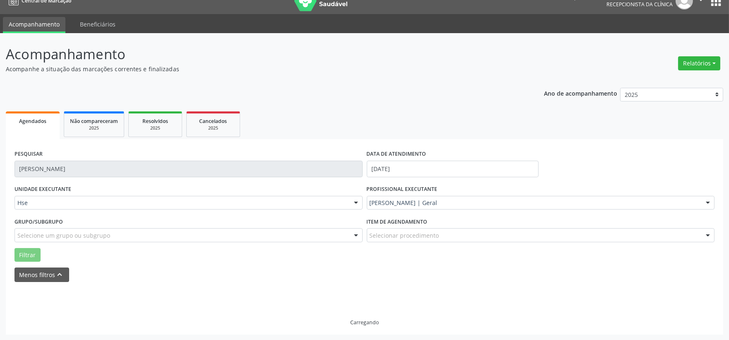
scroll to position [0, 0]
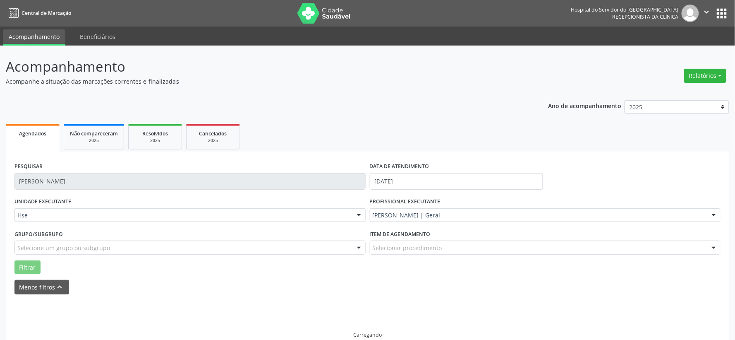
click at [184, 167] on div "PESQUISAR [PERSON_NAME]" at bounding box center [190, 177] width 356 height 35
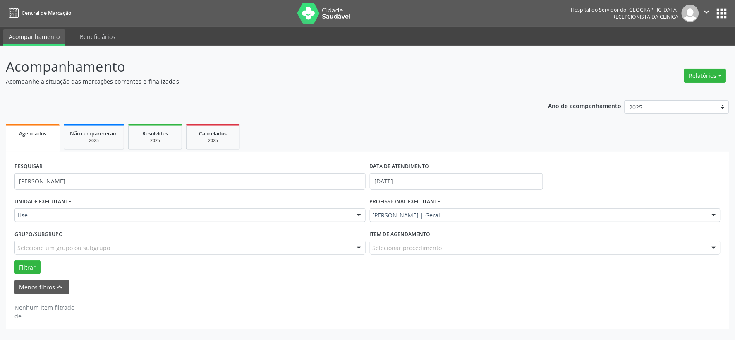
click at [184, 167] on div "PESQUISAR [PERSON_NAME]" at bounding box center [190, 177] width 356 height 35
click at [184, 171] on div "PESQUISAR [PERSON_NAME]" at bounding box center [190, 177] width 356 height 35
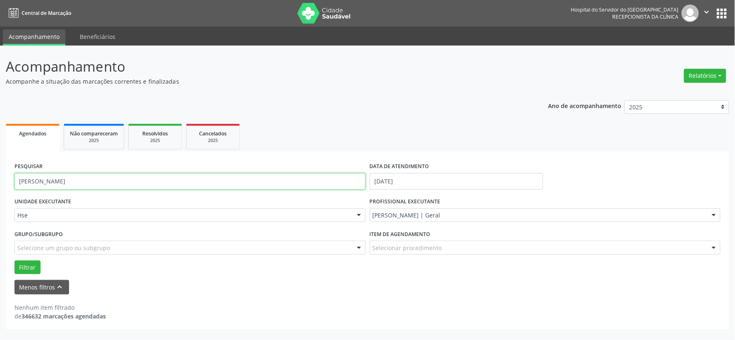
click at [190, 177] on input "[PERSON_NAME]" at bounding box center [189, 181] width 351 height 17
click at [14, 260] on button "Filtrar" at bounding box center [27, 267] width 26 height 14
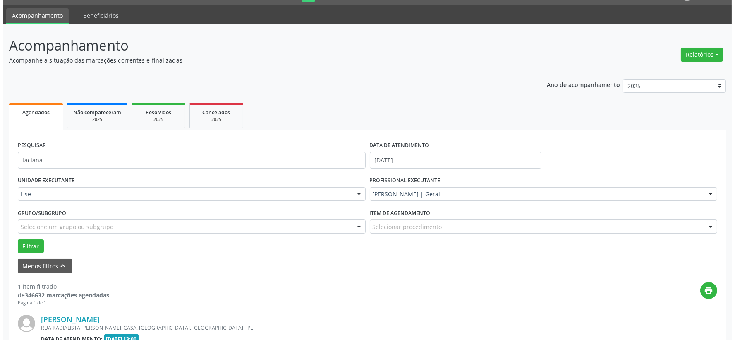
scroll to position [127, 0]
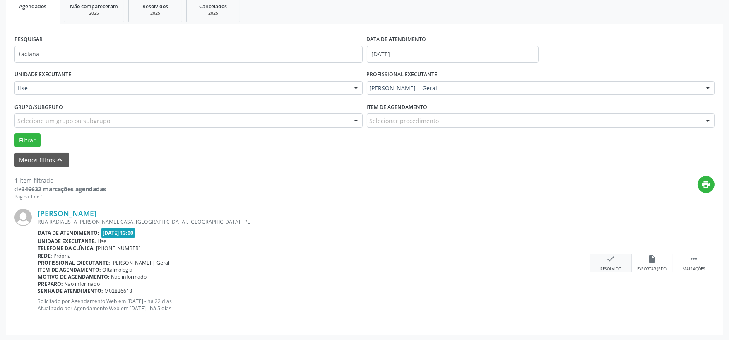
click at [617, 263] on div "check Resolvido" at bounding box center [610, 263] width 41 height 18
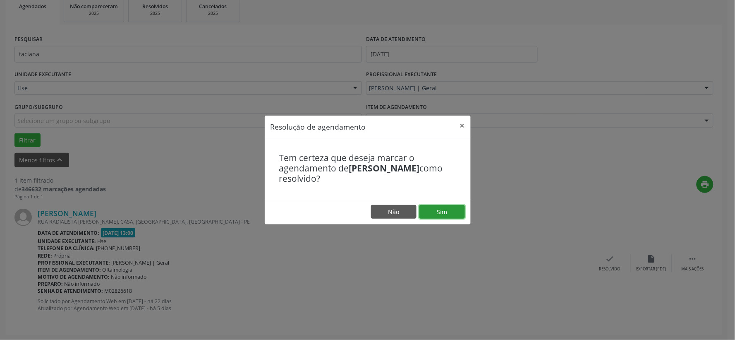
click at [432, 210] on button "Sim" at bounding box center [443, 212] width 46 height 14
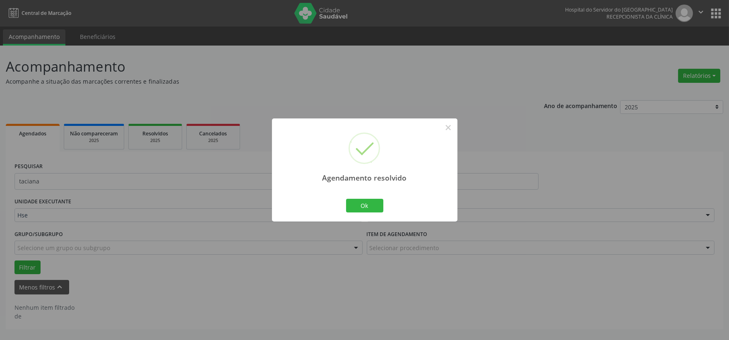
scroll to position [0, 0]
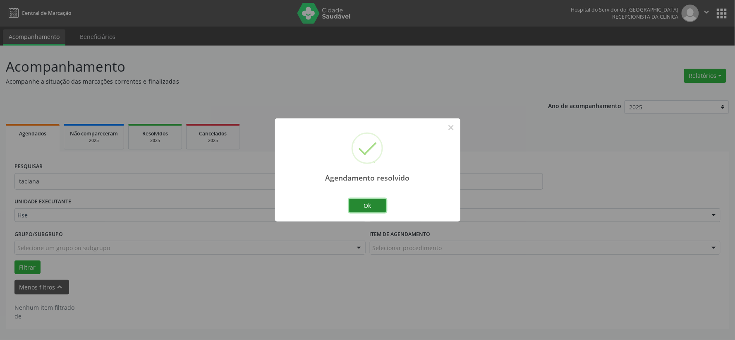
click at [372, 203] on button "Ok" at bounding box center [367, 206] width 37 height 14
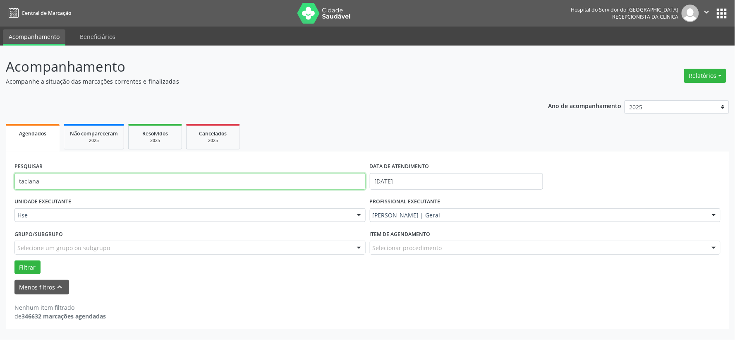
click at [306, 178] on input "taciana" at bounding box center [189, 181] width 351 height 17
click at [14, 260] on button "Filtrar" at bounding box center [27, 267] width 26 height 14
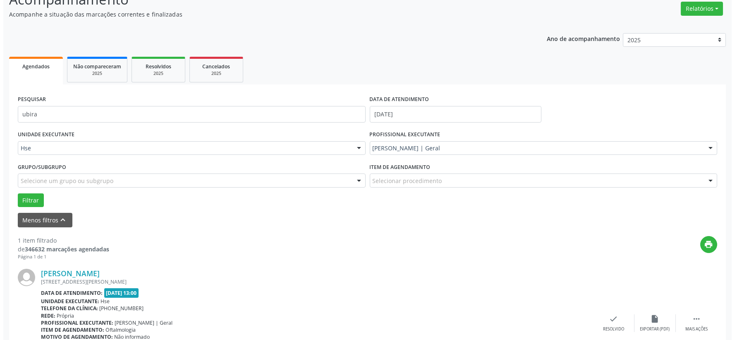
scroll to position [127, 0]
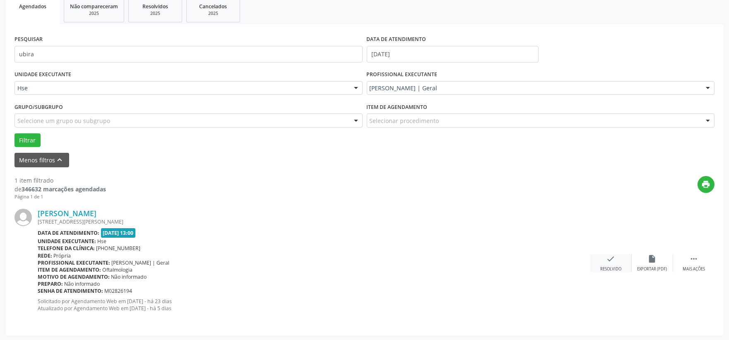
click at [614, 264] on div "check Resolvido" at bounding box center [610, 263] width 41 height 18
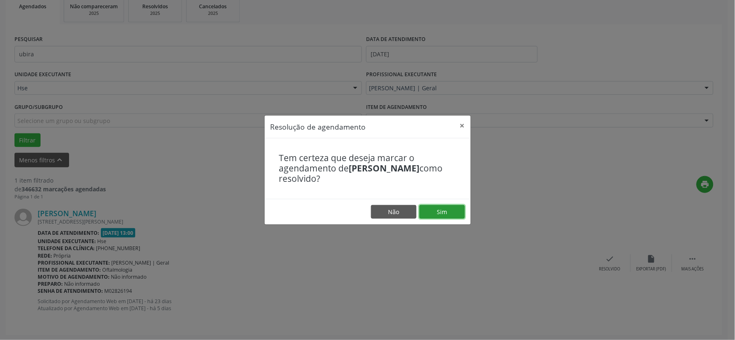
click at [448, 214] on button "Sim" at bounding box center [443, 212] width 46 height 14
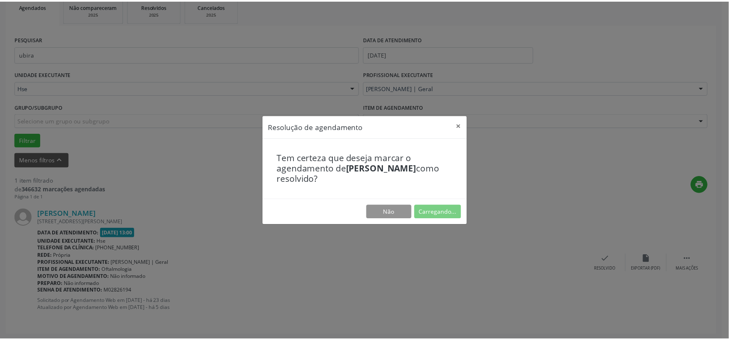
scroll to position [12, 0]
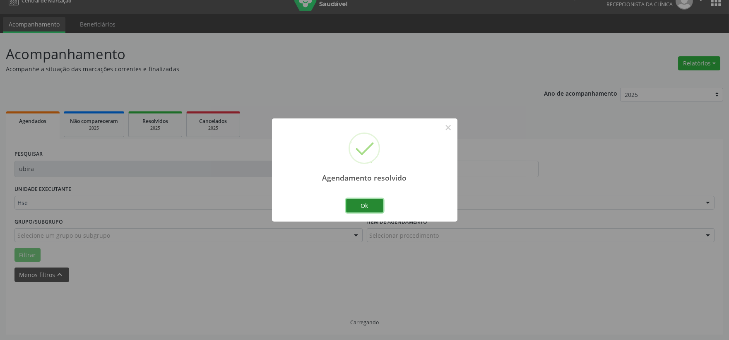
click at [363, 200] on button "Ok" at bounding box center [364, 206] width 37 height 14
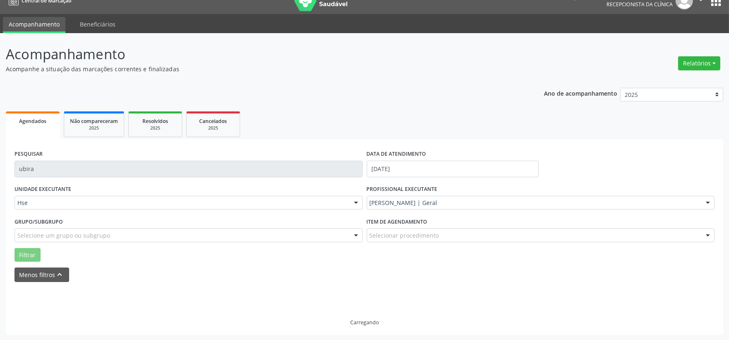
scroll to position [0, 0]
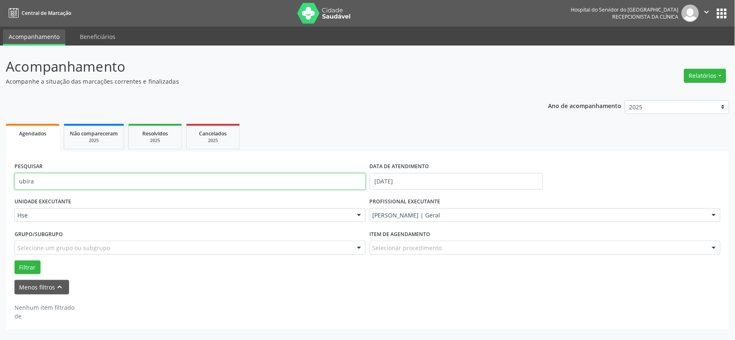
click at [266, 173] on input "ubira" at bounding box center [189, 181] width 351 height 17
click at [14, 260] on button "Filtrar" at bounding box center [27, 267] width 26 height 14
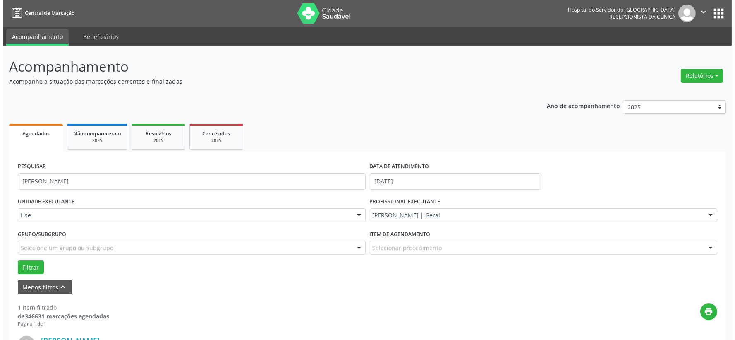
scroll to position [127, 0]
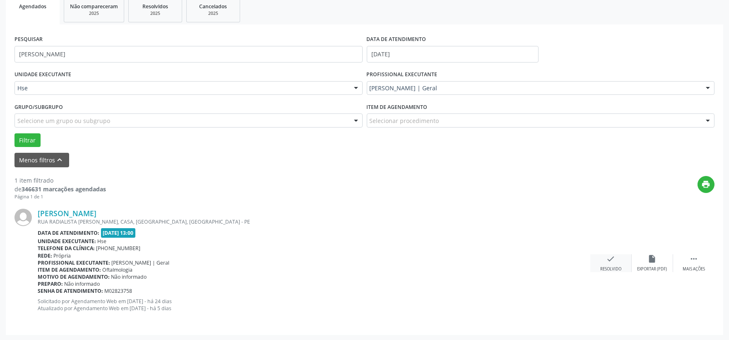
click at [613, 264] on div "check Resolvido" at bounding box center [610, 263] width 41 height 18
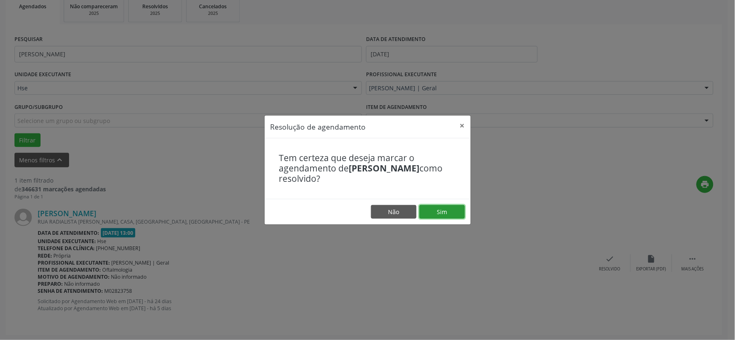
click at [446, 209] on button "Sim" at bounding box center [443, 212] width 46 height 14
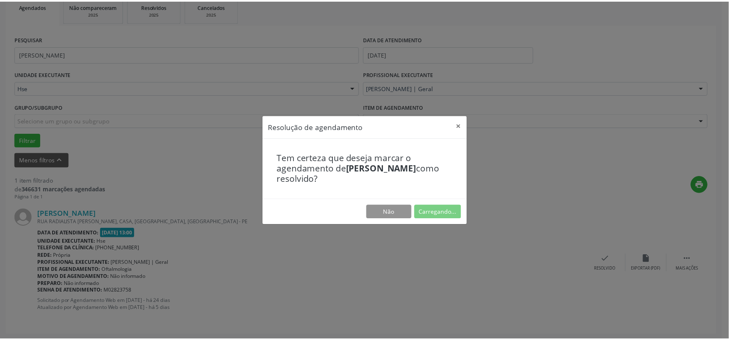
scroll to position [12, 0]
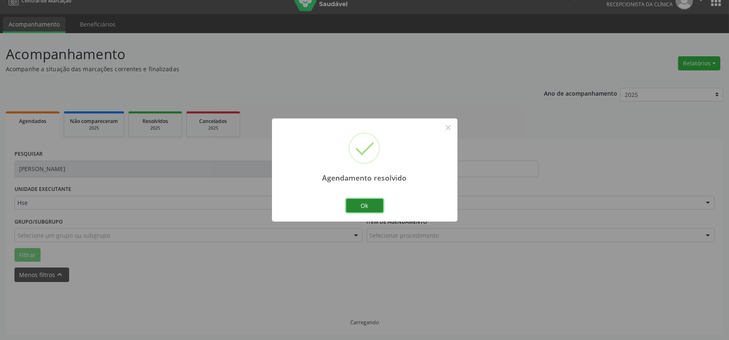
click at [359, 201] on button "Ok" at bounding box center [364, 206] width 37 height 14
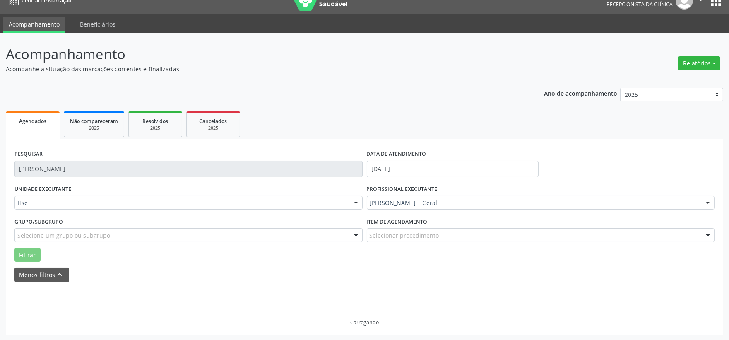
scroll to position [0, 0]
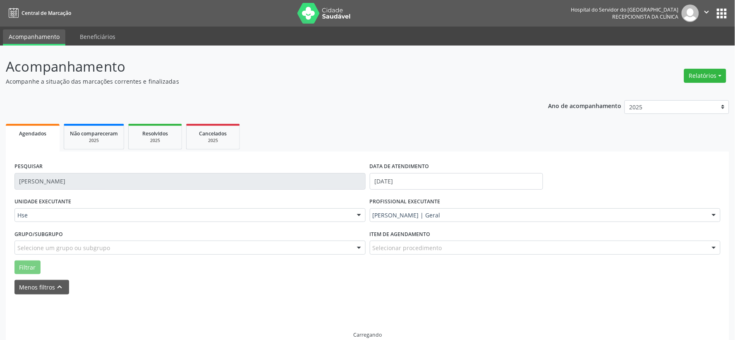
click at [253, 167] on div "PESQUISAR [PERSON_NAME]" at bounding box center [190, 177] width 356 height 35
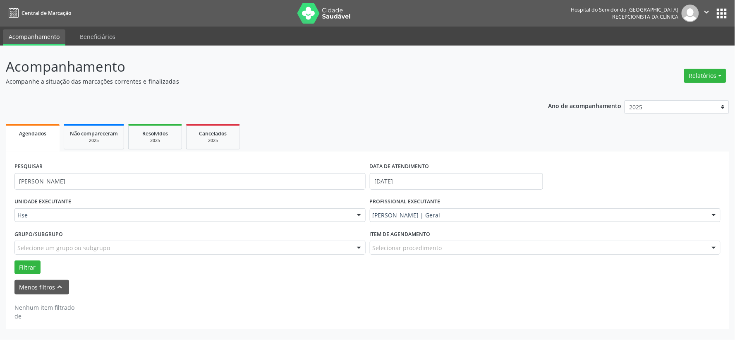
click at [253, 167] on div "PESQUISAR [PERSON_NAME]" at bounding box center [190, 177] width 356 height 35
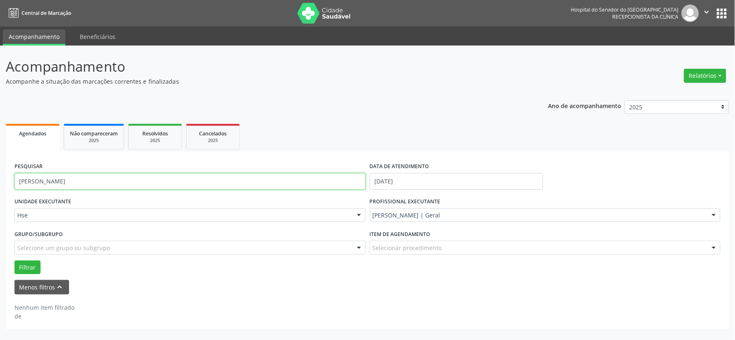
click at [249, 178] on input "[PERSON_NAME]" at bounding box center [189, 181] width 351 height 17
click at [14, 260] on button "Filtrar" at bounding box center [27, 267] width 26 height 14
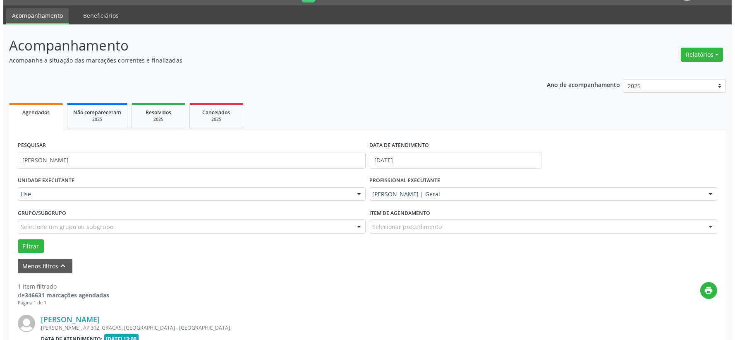
scroll to position [127, 0]
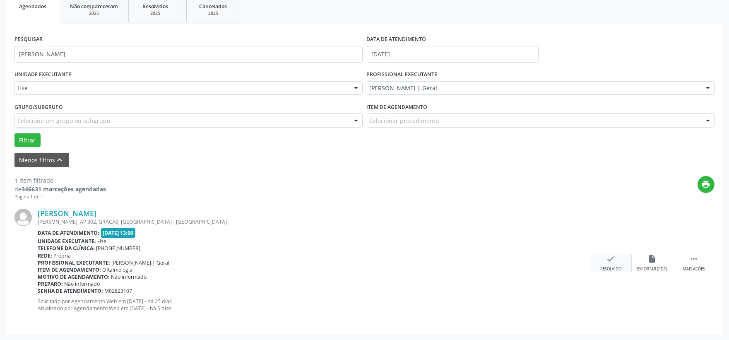
click at [613, 260] on icon "check" at bounding box center [610, 258] width 9 height 9
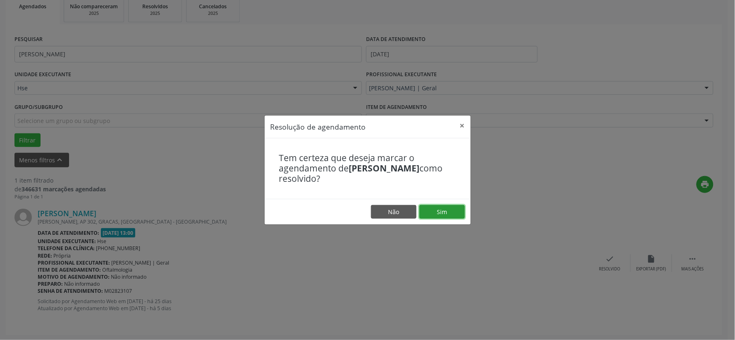
click at [433, 214] on button "Sim" at bounding box center [443, 212] width 46 height 14
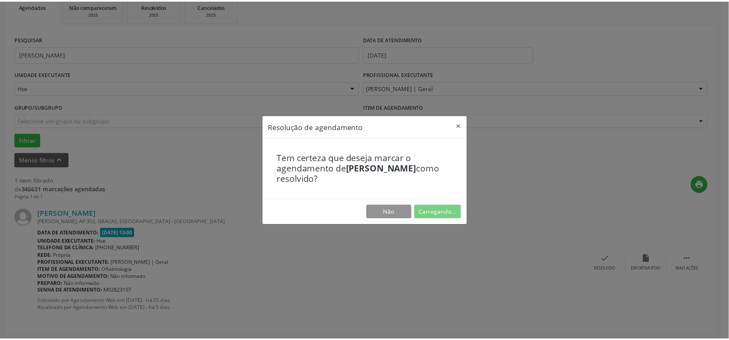
scroll to position [12, 0]
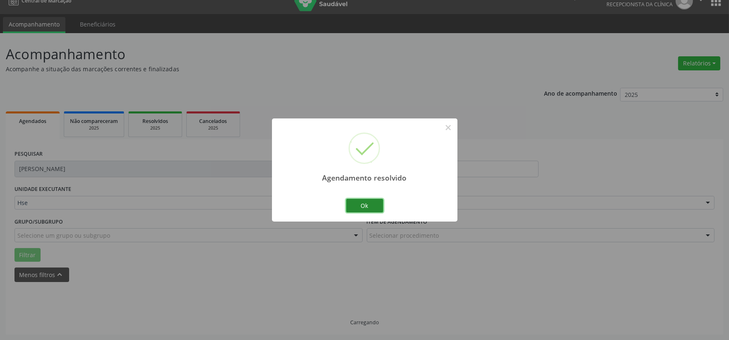
click at [359, 206] on button "Ok" at bounding box center [364, 206] width 37 height 14
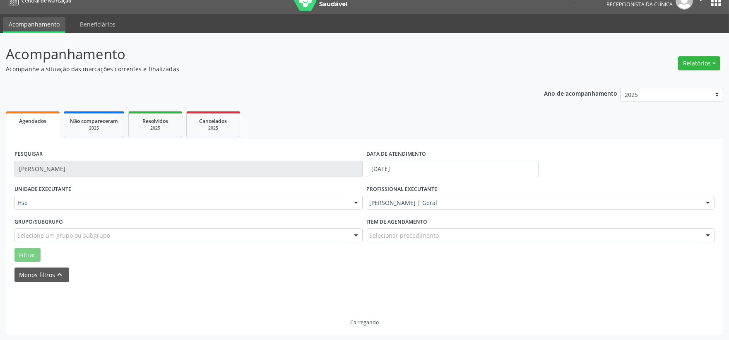
scroll to position [0, 0]
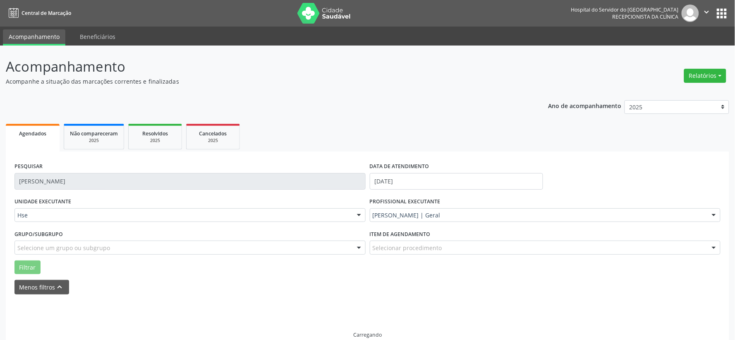
click at [263, 168] on div "PESQUISAR [PERSON_NAME]" at bounding box center [190, 177] width 356 height 35
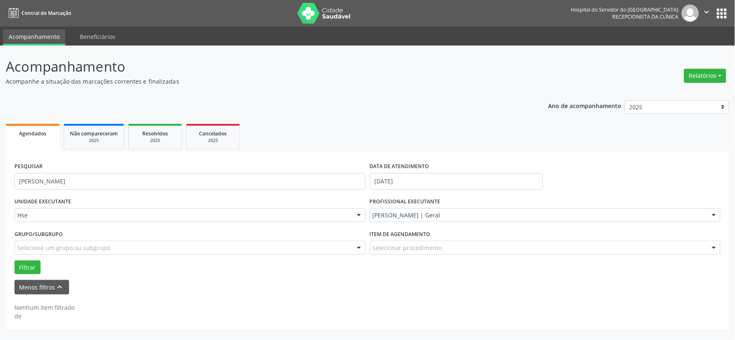
click at [263, 168] on div "PESQUISAR [PERSON_NAME]" at bounding box center [190, 177] width 356 height 35
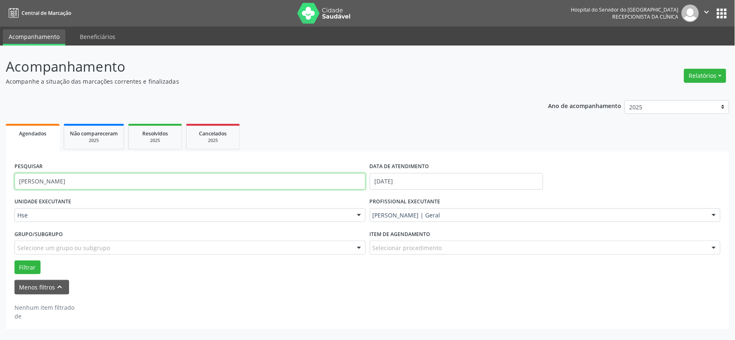
click at [263, 175] on input "[PERSON_NAME]" at bounding box center [189, 181] width 351 height 17
click at [14, 260] on button "Filtrar" at bounding box center [27, 267] width 26 height 14
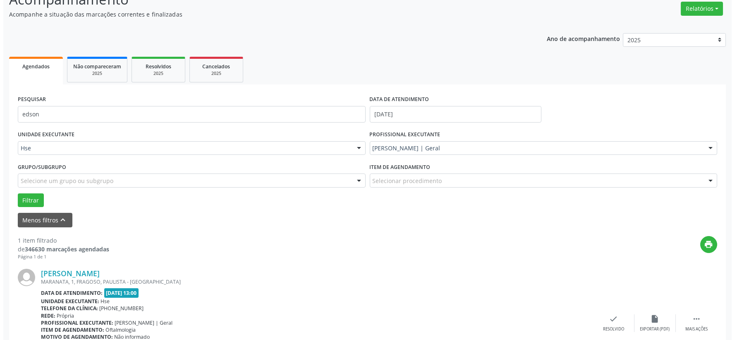
scroll to position [127, 0]
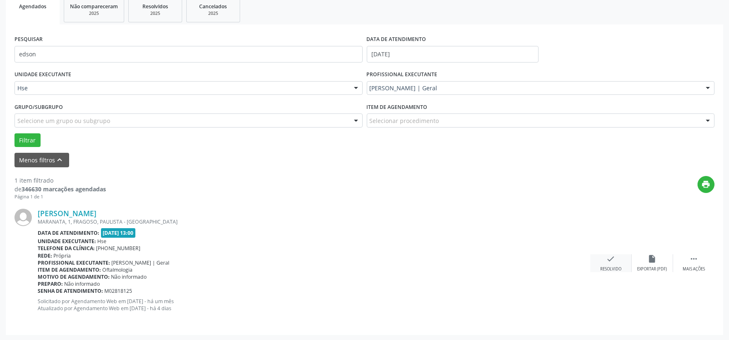
click at [599, 262] on div "check Resolvido" at bounding box center [610, 263] width 41 height 18
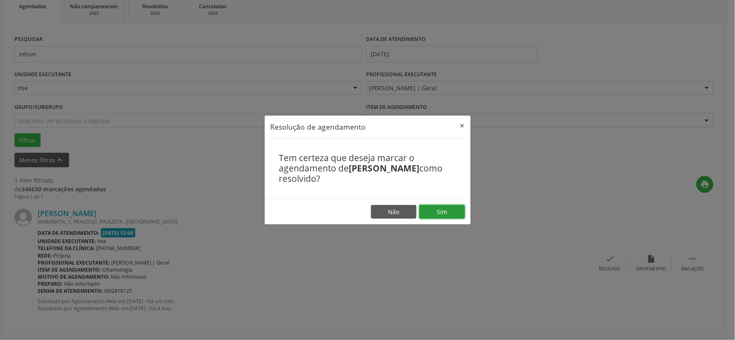
click at [449, 217] on button "Sim" at bounding box center [443, 212] width 46 height 14
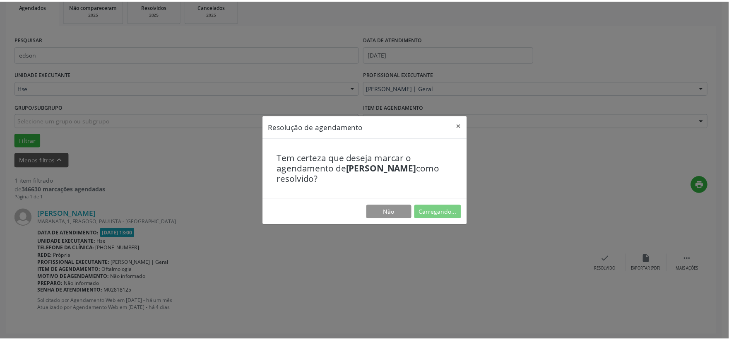
scroll to position [12, 0]
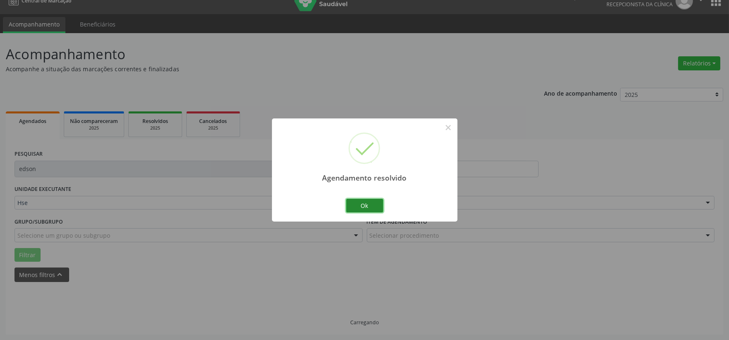
click at [372, 205] on button "Ok" at bounding box center [364, 206] width 37 height 14
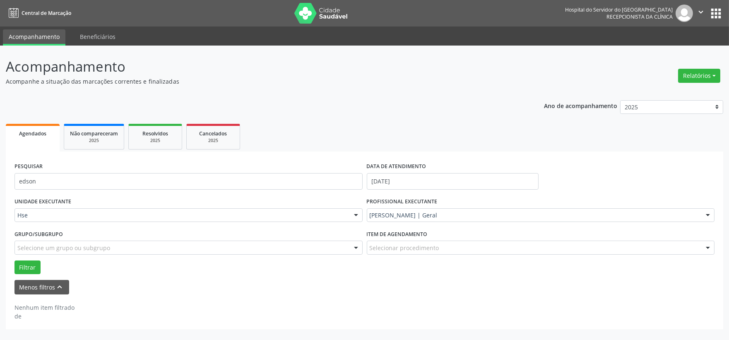
scroll to position [0, 0]
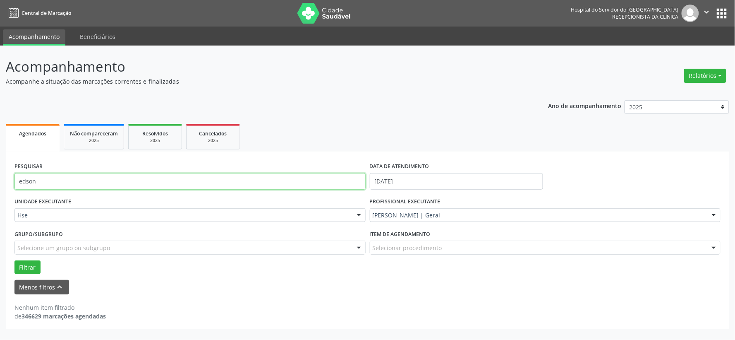
click at [212, 174] on input "edson" at bounding box center [189, 181] width 351 height 17
type input "socorro"
click at [14, 260] on button "Filtrar" at bounding box center [27, 267] width 26 height 14
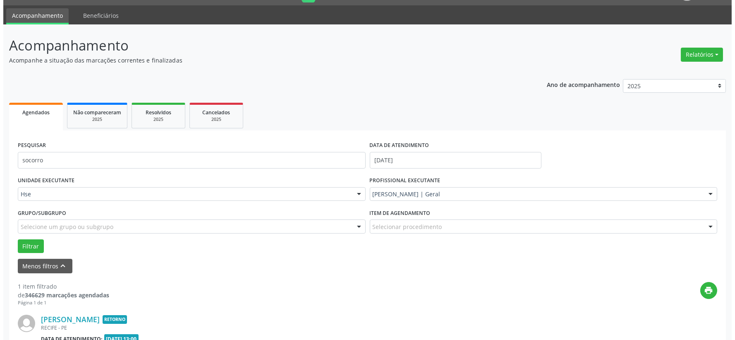
scroll to position [127, 0]
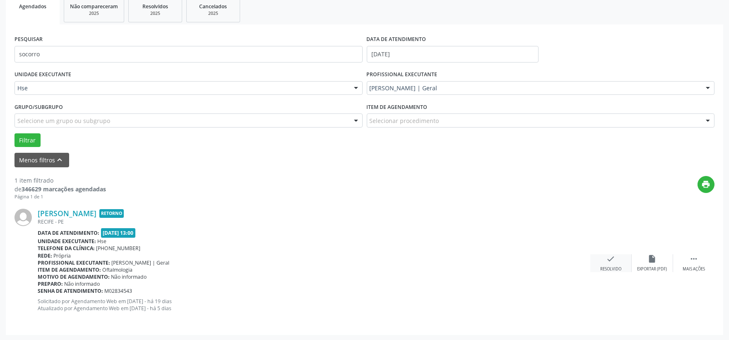
click at [605, 264] on div "check Resolvido" at bounding box center [610, 263] width 41 height 18
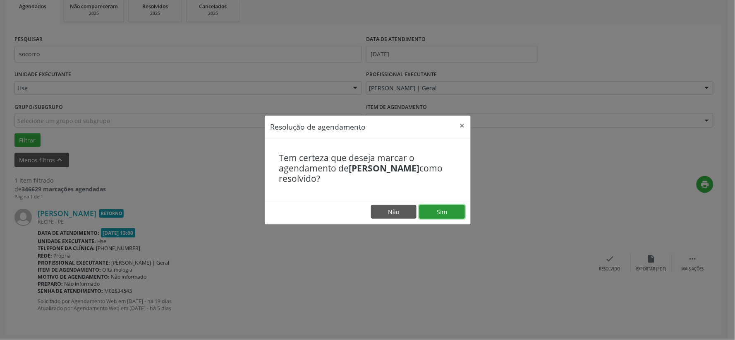
click at [444, 207] on button "Sim" at bounding box center [443, 212] width 46 height 14
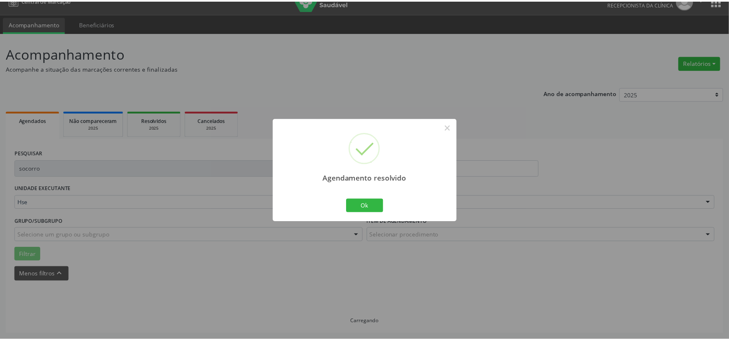
scroll to position [12, 0]
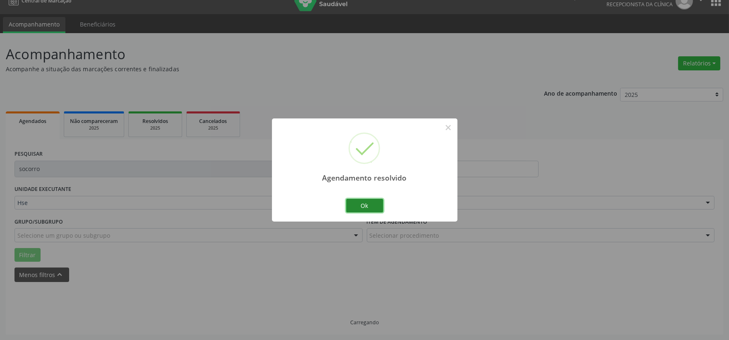
click at [361, 204] on button "Ok" at bounding box center [364, 206] width 37 height 14
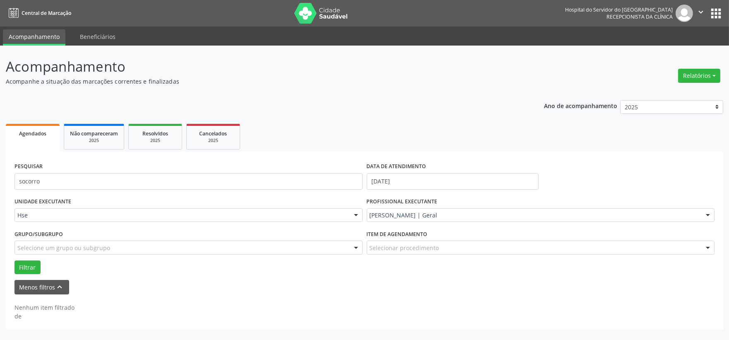
scroll to position [0, 0]
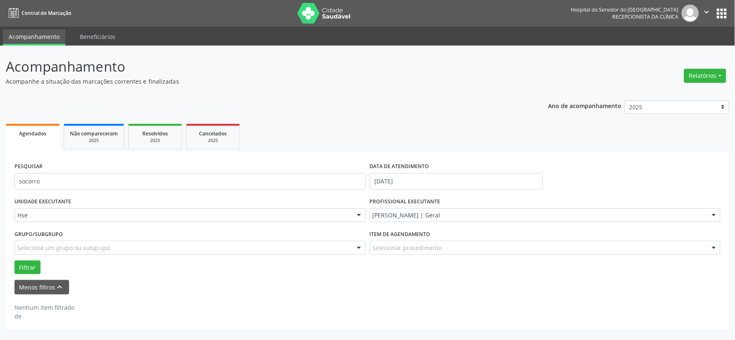
click at [246, 191] on div "PESQUISAR socorro" at bounding box center [190, 177] width 356 height 35
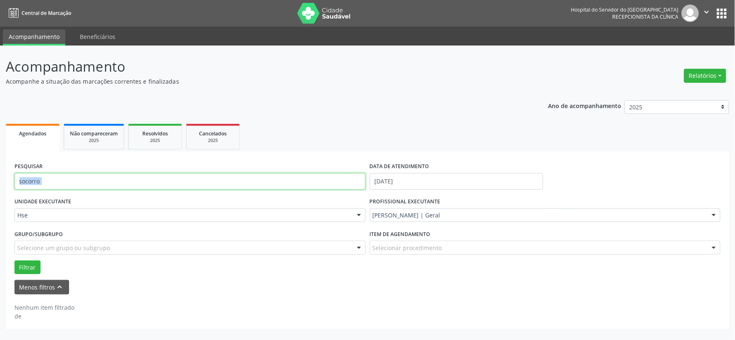
click at [252, 187] on input "socorro" at bounding box center [189, 181] width 351 height 17
click at [252, 183] on input "socorro" at bounding box center [189, 181] width 351 height 17
click at [14, 260] on button "Filtrar" at bounding box center [27, 267] width 26 height 14
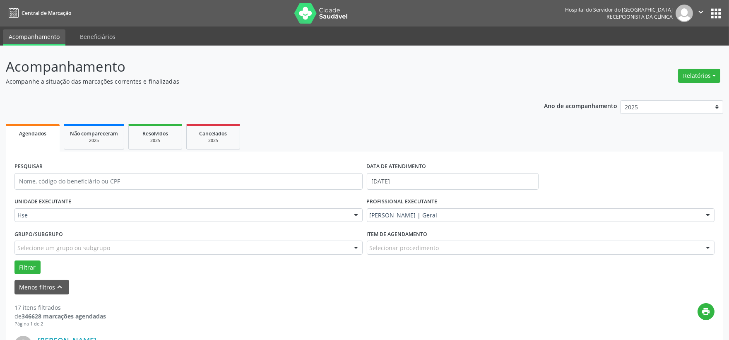
scroll to position [138, 0]
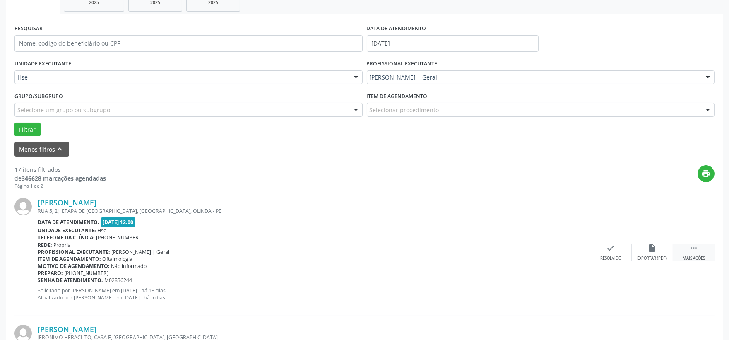
click at [697, 252] on div " Mais ações" at bounding box center [693, 252] width 41 height 18
click at [653, 250] on icon "alarm_off" at bounding box center [652, 247] width 9 height 9
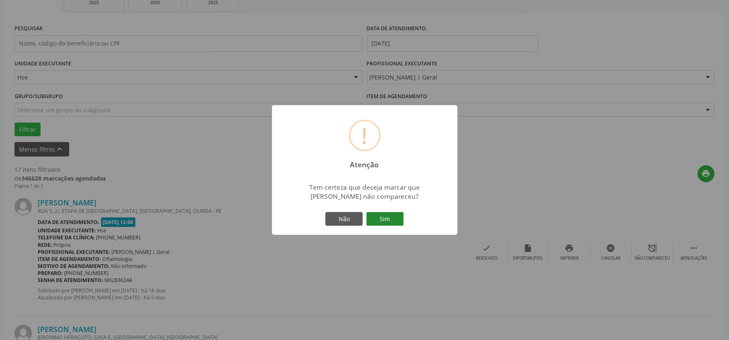
click at [399, 217] on button "Sim" at bounding box center [384, 219] width 37 height 14
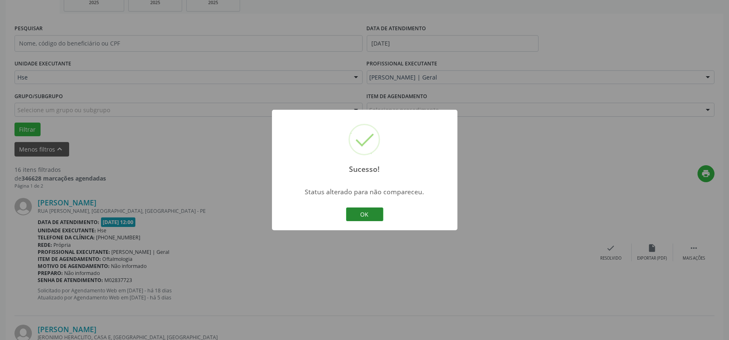
click at [365, 217] on button "OK" at bounding box center [364, 214] width 37 height 14
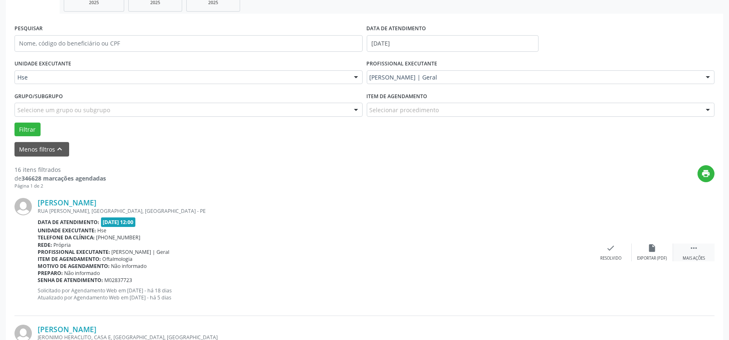
click at [696, 255] on div "Mais ações" at bounding box center [693, 258] width 22 height 6
click at [656, 252] on div "alarm_off Não compareceu" at bounding box center [652, 252] width 41 height 18
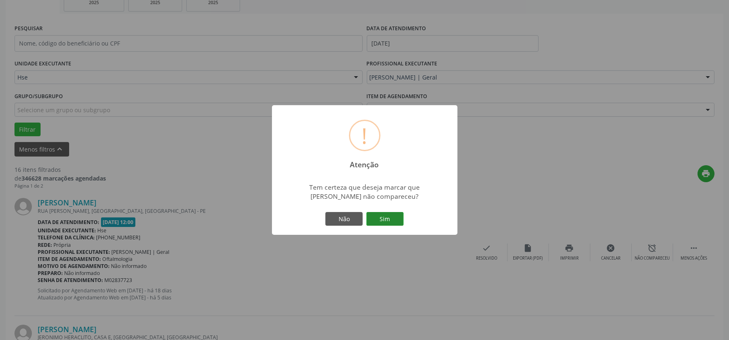
click at [396, 217] on button "Sim" at bounding box center [384, 219] width 37 height 14
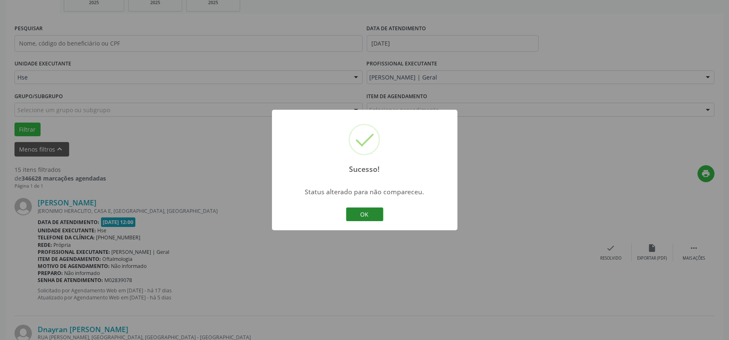
click at [369, 210] on button "OK" at bounding box center [364, 214] width 37 height 14
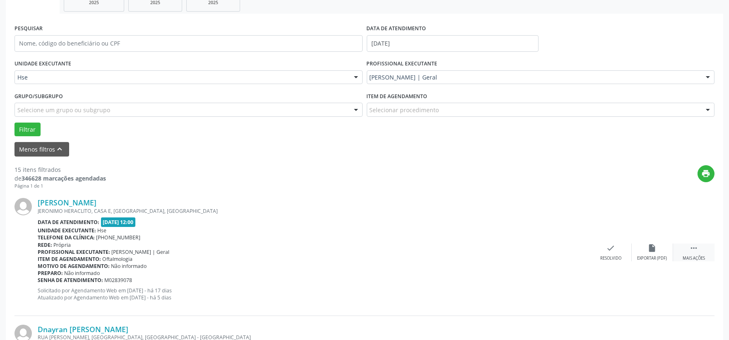
click at [691, 246] on icon "" at bounding box center [693, 247] width 9 height 9
click at [649, 243] on icon "alarm_off" at bounding box center [652, 247] width 9 height 9
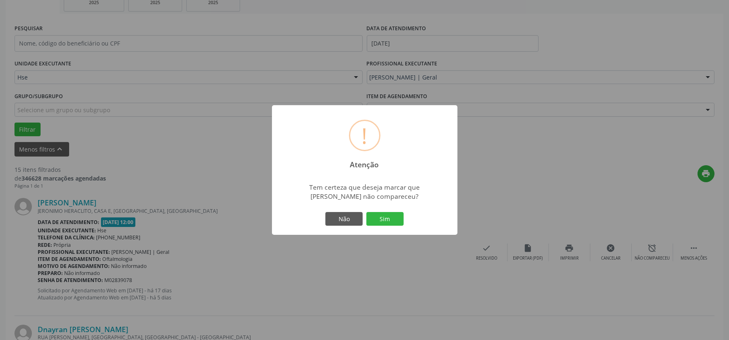
click at [364, 225] on div "Não Sim" at bounding box center [365, 218] width 82 height 17
click at [379, 222] on button "Sim" at bounding box center [384, 219] width 37 height 14
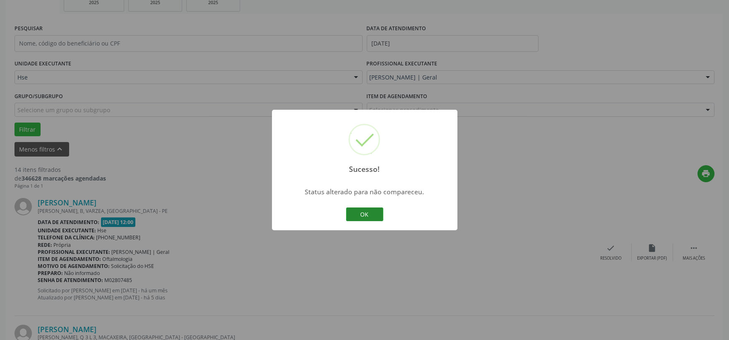
click at [379, 217] on button "OK" at bounding box center [364, 214] width 37 height 14
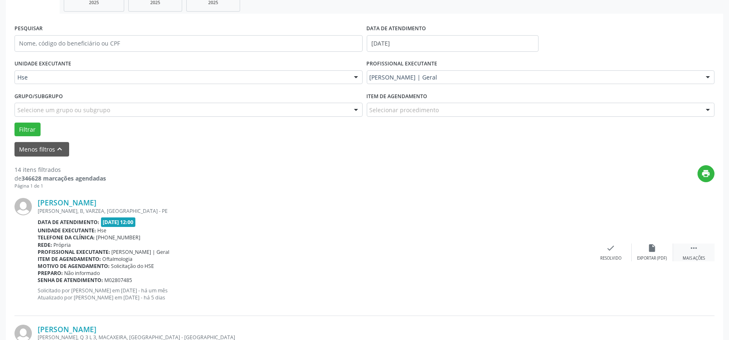
click at [693, 253] on div " Mais ações" at bounding box center [693, 252] width 41 height 18
click at [654, 247] on icon "alarm_off" at bounding box center [652, 247] width 9 height 9
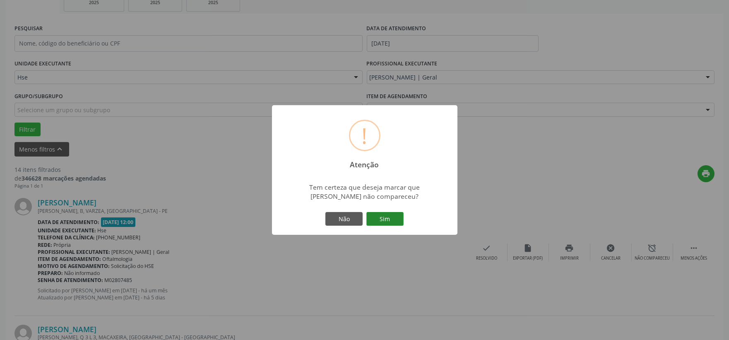
click at [370, 212] on button "Sim" at bounding box center [384, 219] width 37 height 14
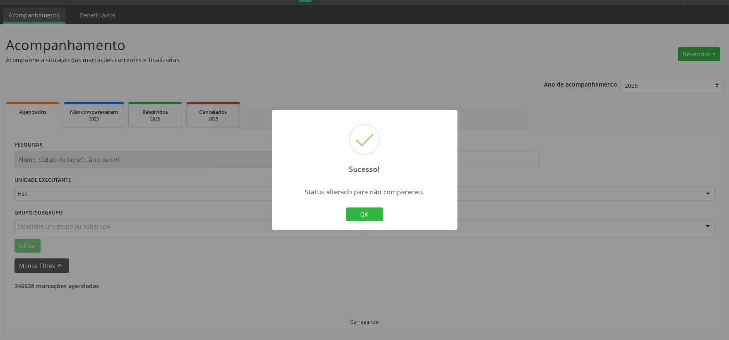
scroll to position [21, 0]
click at [374, 212] on button "OK" at bounding box center [364, 214] width 37 height 14
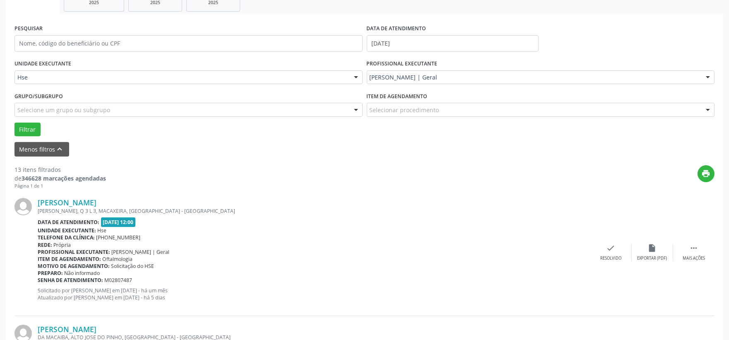
scroll to position [184, 0]
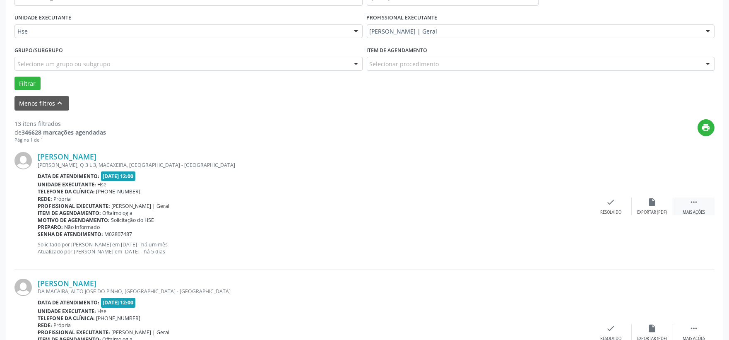
click at [693, 205] on icon "" at bounding box center [693, 201] width 9 height 9
click at [659, 204] on div "alarm_off Não compareceu" at bounding box center [652, 206] width 41 height 18
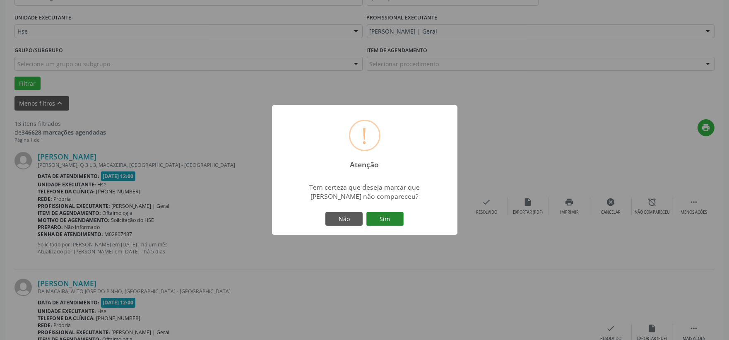
click at [389, 223] on button "Sim" at bounding box center [384, 219] width 37 height 14
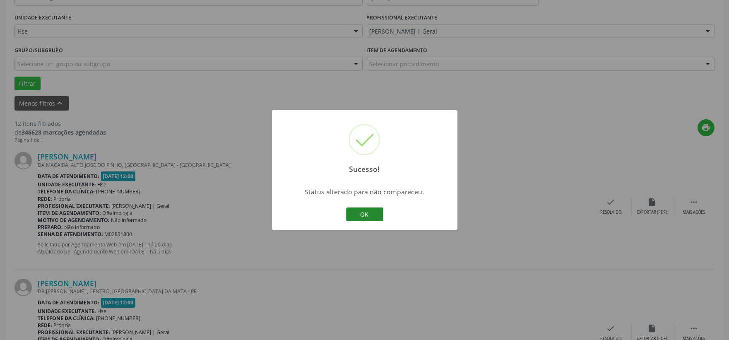
click at [353, 213] on button "OK" at bounding box center [364, 214] width 37 height 14
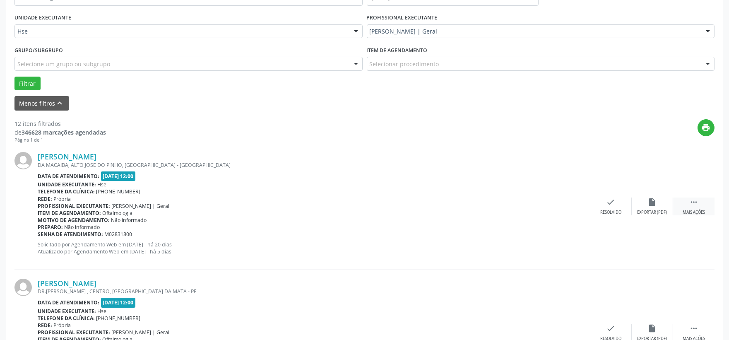
click at [693, 198] on icon "" at bounding box center [693, 201] width 9 height 9
click at [649, 207] on div "alarm_off Não compareceu" at bounding box center [652, 206] width 41 height 18
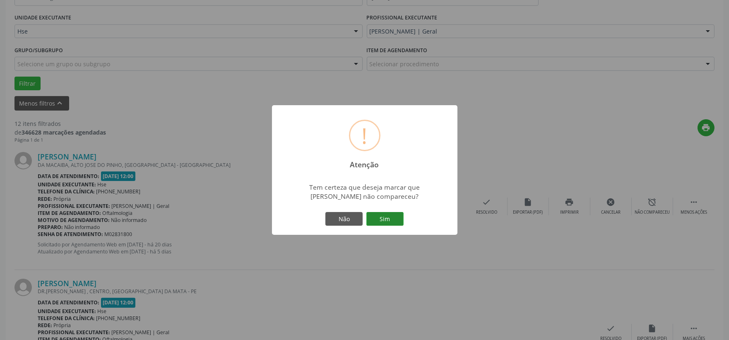
click at [387, 221] on button "Sim" at bounding box center [384, 219] width 37 height 14
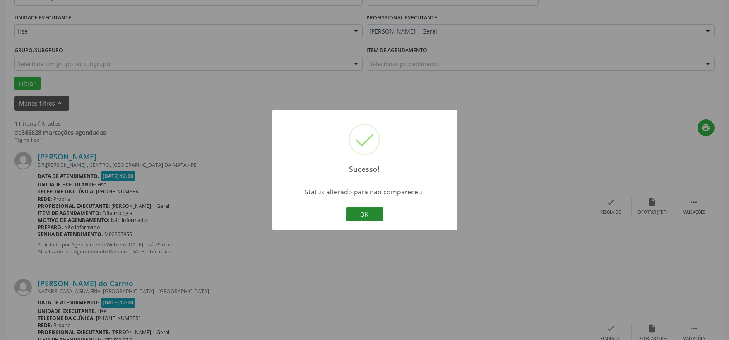
click at [365, 210] on button "OK" at bounding box center [364, 214] width 37 height 14
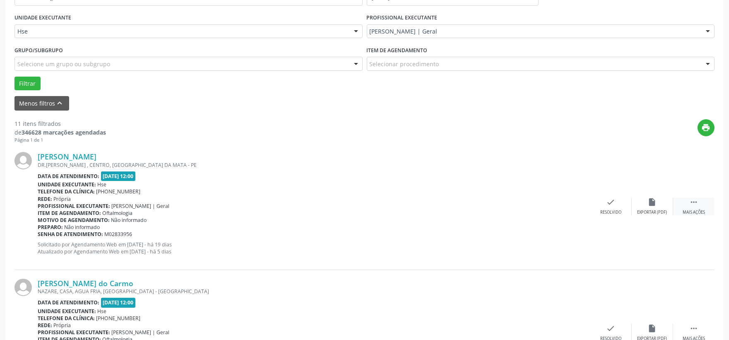
click at [704, 205] on div " Mais ações" at bounding box center [693, 206] width 41 height 18
click at [654, 213] on div "Não compareceu" at bounding box center [651, 212] width 35 height 6
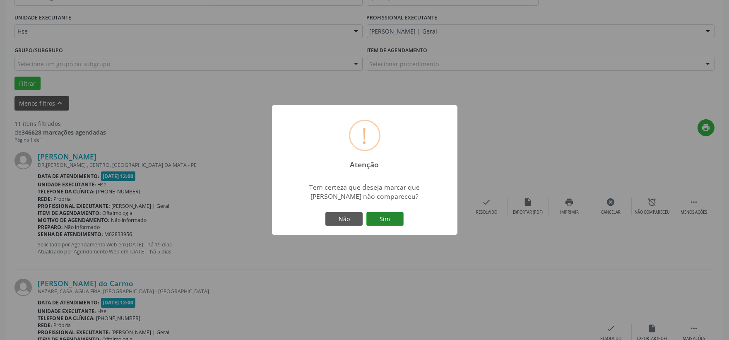
click at [395, 222] on button "Sim" at bounding box center [384, 219] width 37 height 14
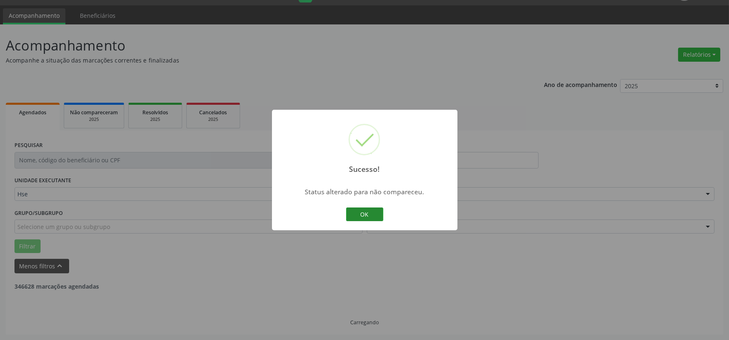
click at [374, 208] on button "OK" at bounding box center [364, 214] width 37 height 14
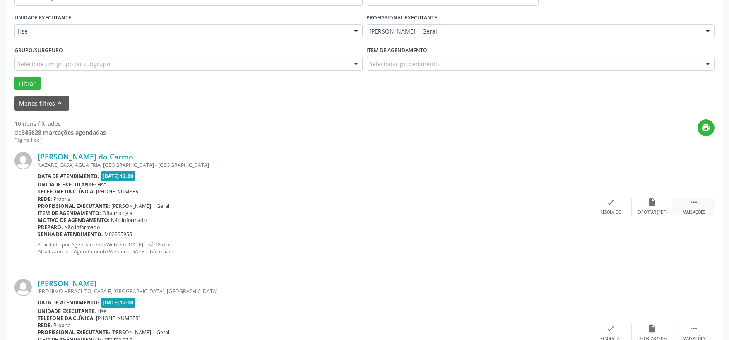
click at [682, 207] on div " Mais ações" at bounding box center [693, 206] width 41 height 18
click at [640, 214] on div "Não compareceu" at bounding box center [651, 212] width 35 height 6
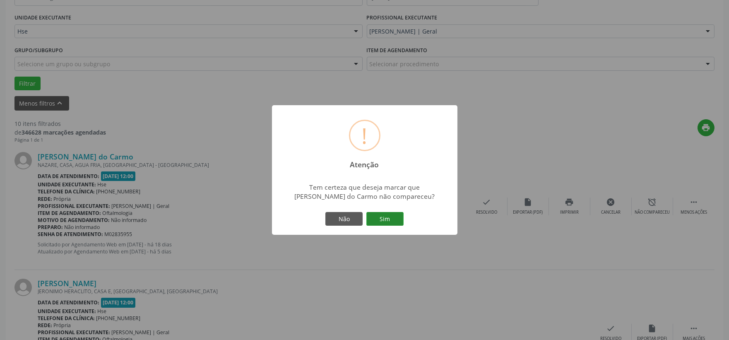
click at [396, 221] on button "Sim" at bounding box center [384, 219] width 37 height 14
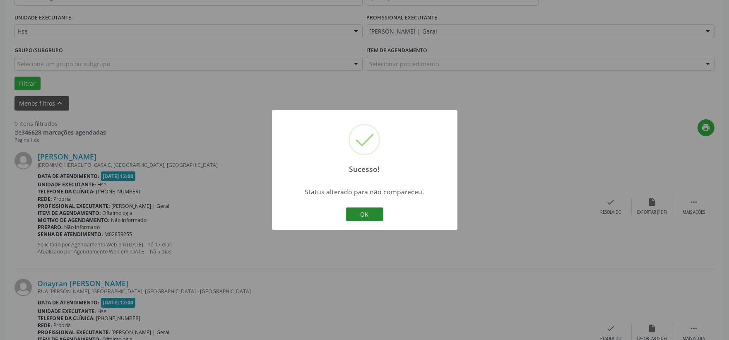
click at [370, 214] on button "OK" at bounding box center [364, 214] width 37 height 14
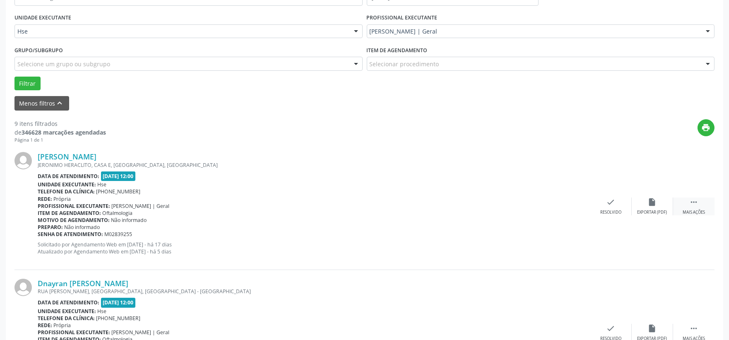
click at [711, 197] on div " Mais ações" at bounding box center [693, 206] width 41 height 18
click at [659, 207] on div "alarm_off Não compareceu" at bounding box center [652, 206] width 41 height 18
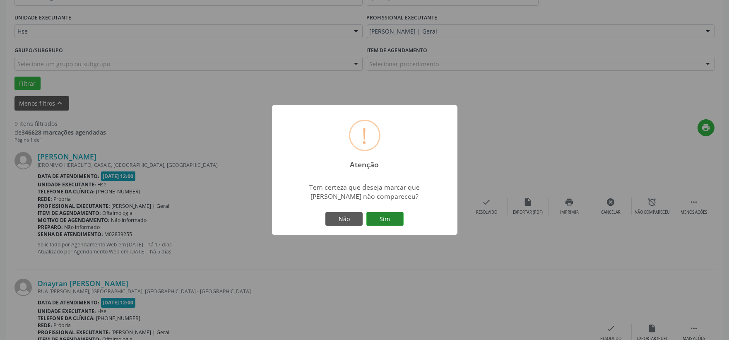
click at [382, 219] on button "Sim" at bounding box center [384, 219] width 37 height 14
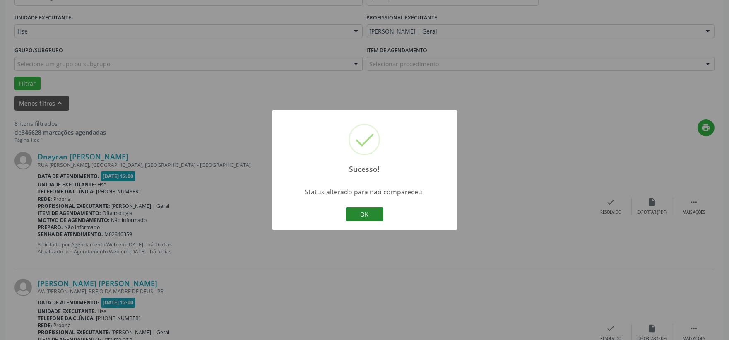
click at [365, 211] on button "OK" at bounding box center [364, 214] width 37 height 14
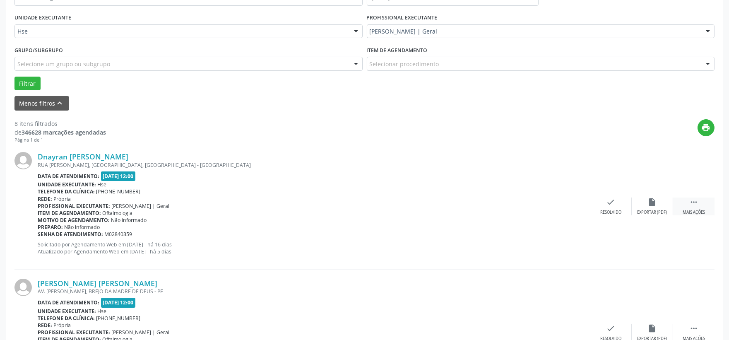
click at [690, 212] on div "Mais ações" at bounding box center [693, 212] width 22 height 6
click at [646, 211] on div "Não compareceu" at bounding box center [651, 212] width 35 height 6
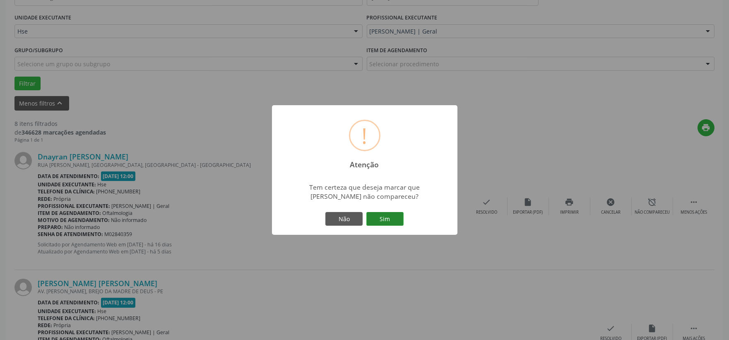
click at [380, 218] on button "Sim" at bounding box center [384, 219] width 37 height 14
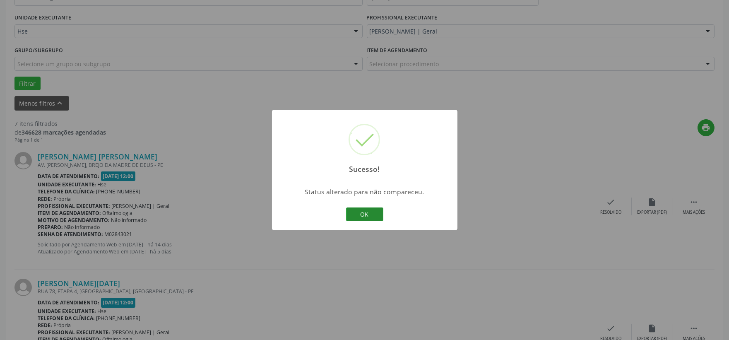
click at [378, 214] on button "OK" at bounding box center [364, 214] width 37 height 14
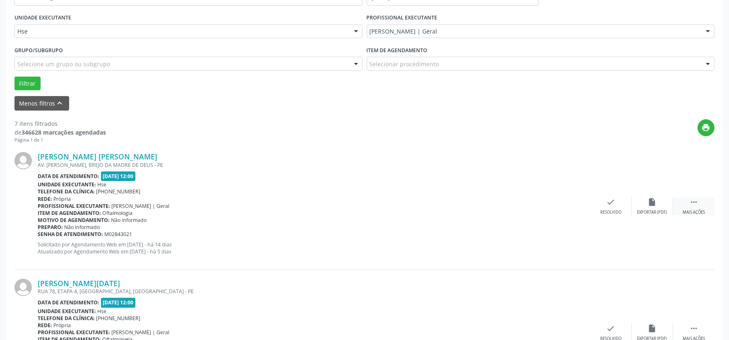
click at [689, 199] on icon "" at bounding box center [693, 201] width 9 height 9
click at [652, 209] on div "alarm_off Não compareceu" at bounding box center [652, 206] width 41 height 18
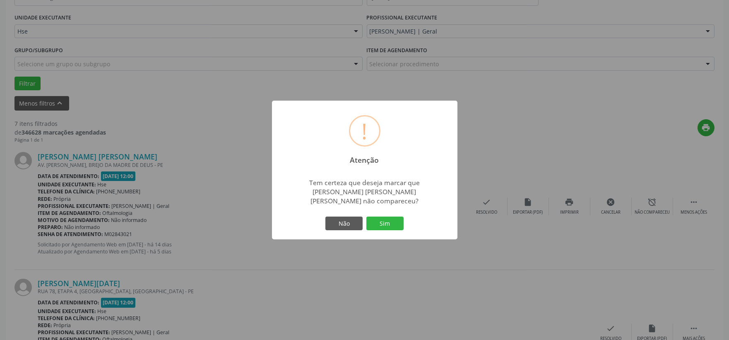
click at [365, 223] on div "Não Sim" at bounding box center [365, 223] width 82 height 17
click at [374, 222] on button "Sim" at bounding box center [384, 223] width 37 height 14
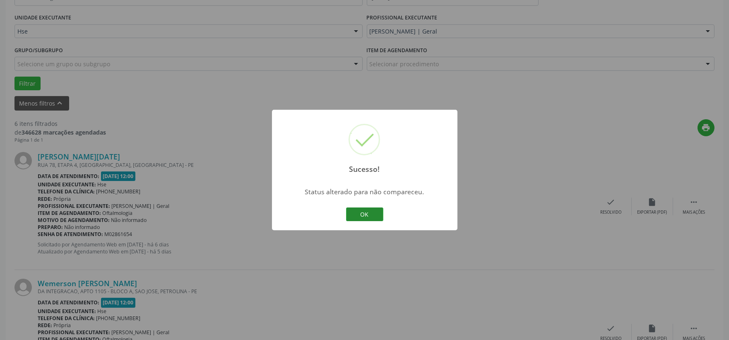
click at [370, 217] on button "OK" at bounding box center [364, 214] width 37 height 14
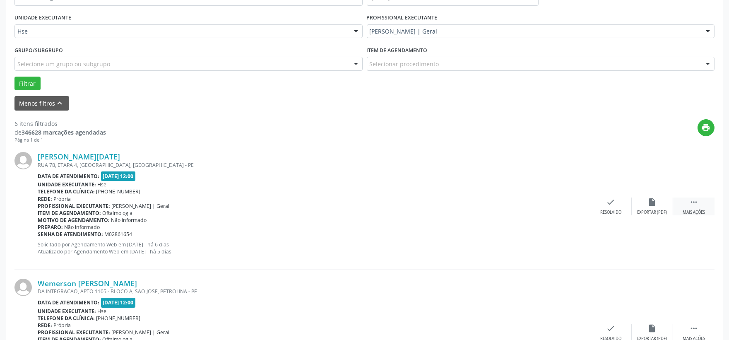
click at [686, 206] on div " Mais ações" at bounding box center [693, 206] width 41 height 18
click at [642, 210] on div "Não compareceu" at bounding box center [651, 212] width 35 height 6
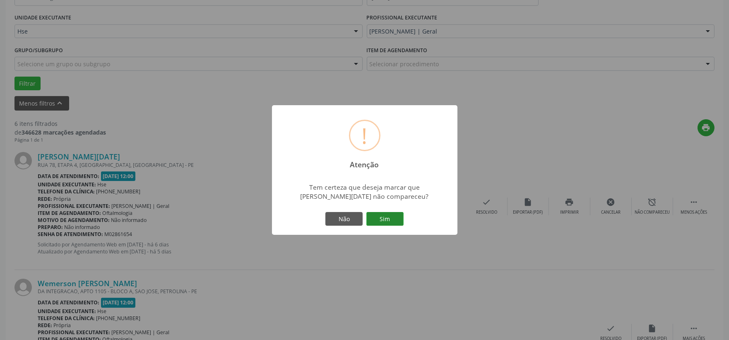
click at [384, 223] on button "Sim" at bounding box center [384, 219] width 37 height 14
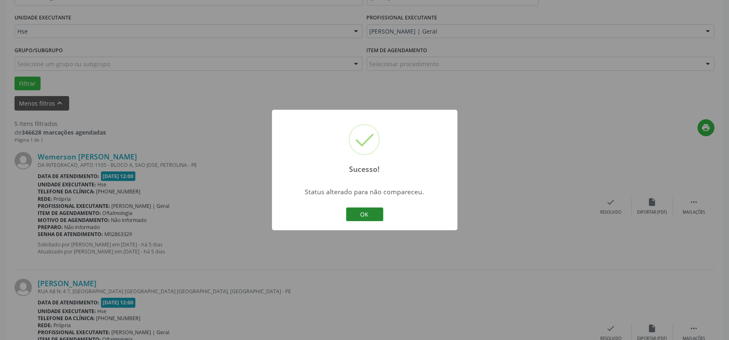
click at [379, 216] on button "OK" at bounding box center [364, 214] width 37 height 14
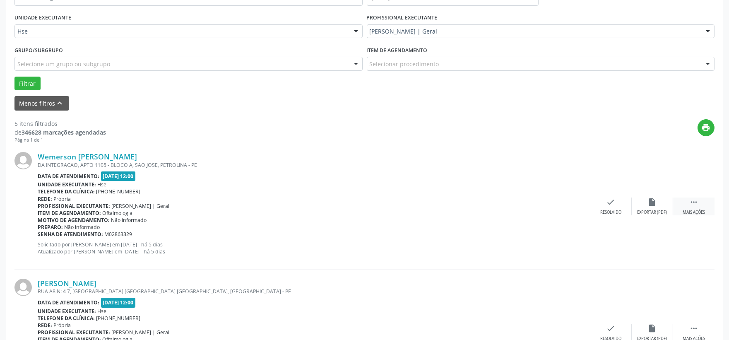
click at [687, 208] on div " Mais ações" at bounding box center [693, 206] width 41 height 18
click at [661, 204] on div "alarm_off Não compareceu" at bounding box center [652, 206] width 41 height 18
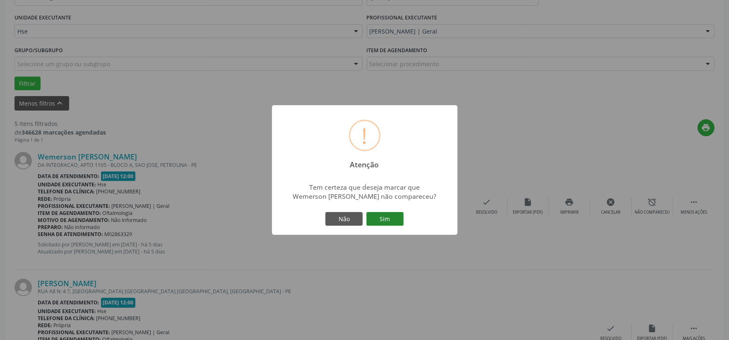
click at [399, 216] on button "Sim" at bounding box center [384, 219] width 37 height 14
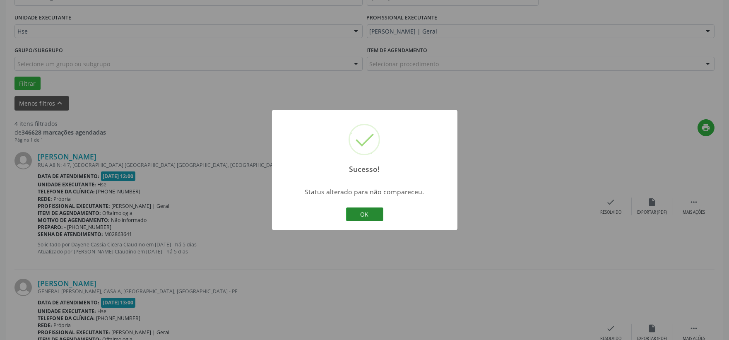
click at [370, 214] on button "OK" at bounding box center [364, 214] width 37 height 14
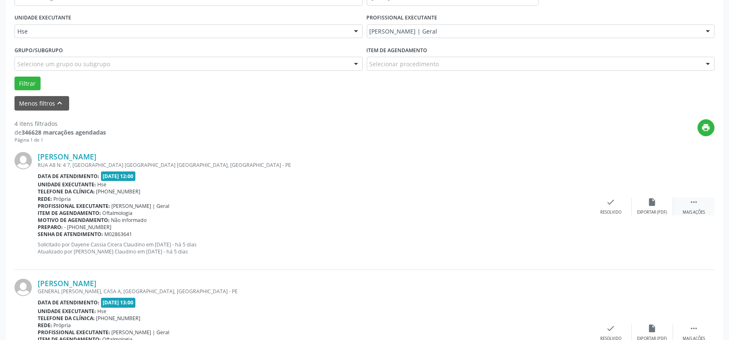
click at [702, 202] on div " Mais ações" at bounding box center [693, 206] width 41 height 18
click at [657, 207] on div "alarm_off Não compareceu" at bounding box center [652, 206] width 41 height 18
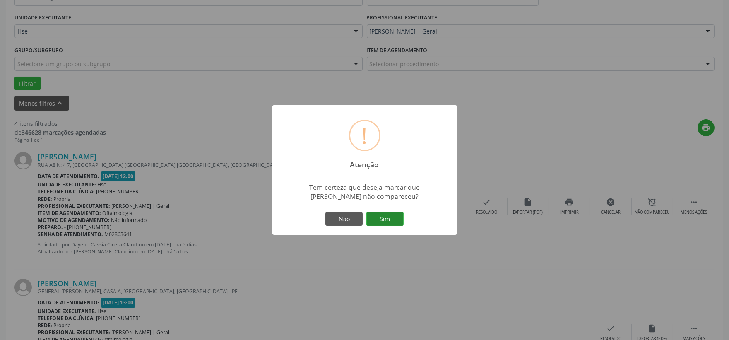
click at [373, 218] on button "Sim" at bounding box center [384, 219] width 37 height 14
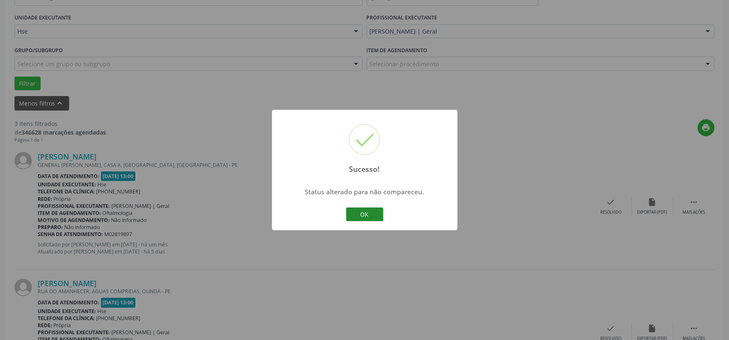
click at [357, 211] on button "OK" at bounding box center [364, 214] width 37 height 14
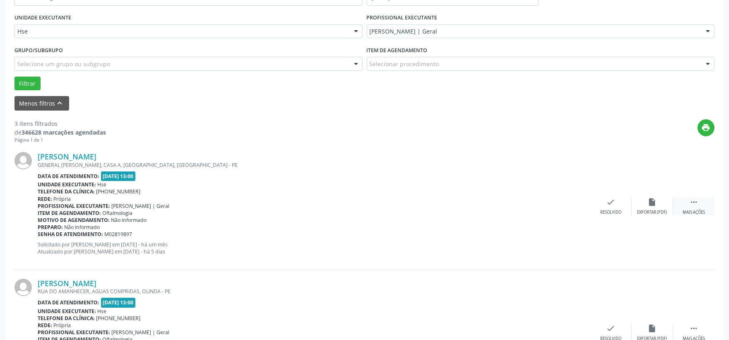
click at [685, 203] on div " Mais ações" at bounding box center [693, 206] width 41 height 18
click at [659, 210] on div "Não compareceu" at bounding box center [651, 212] width 35 height 6
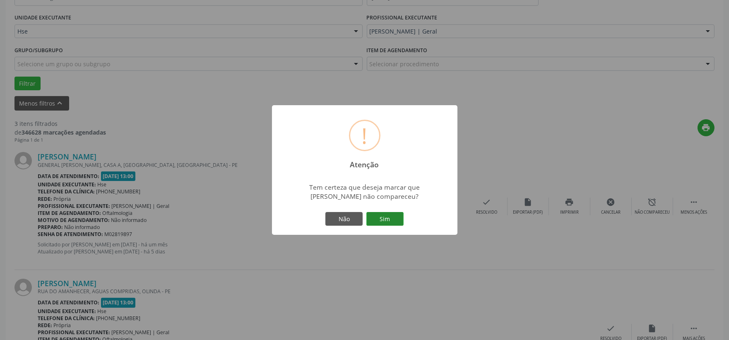
click at [392, 223] on button "Sim" at bounding box center [384, 219] width 37 height 14
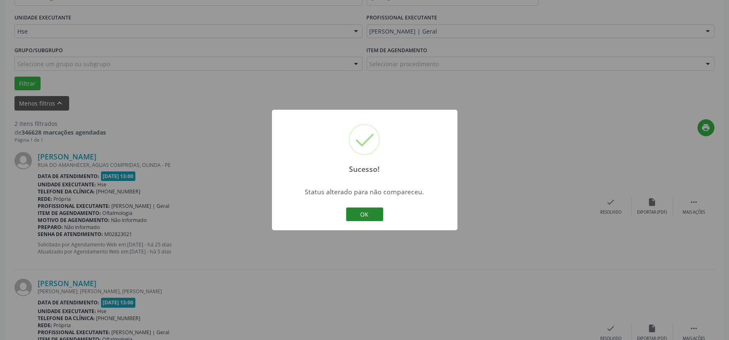
click at [365, 211] on button "OK" at bounding box center [364, 214] width 37 height 14
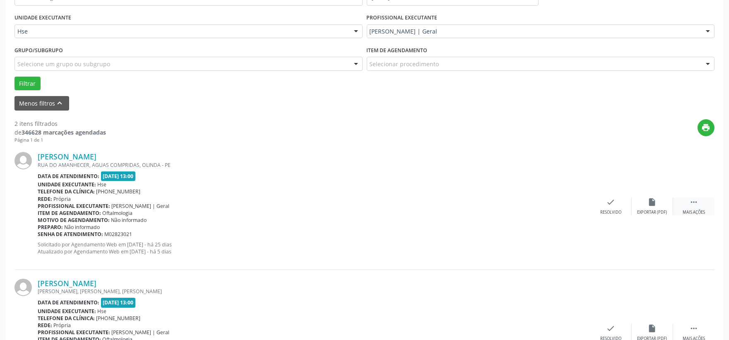
click at [688, 197] on div " Mais ações" at bounding box center [693, 206] width 41 height 18
click at [651, 204] on icon "alarm_off" at bounding box center [652, 201] width 9 height 9
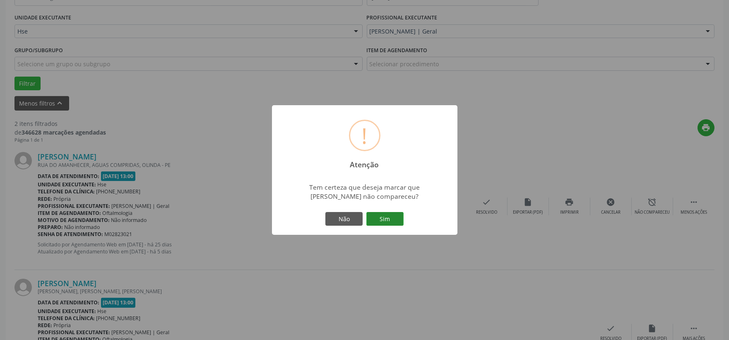
click at [382, 215] on button "Sim" at bounding box center [384, 219] width 37 height 14
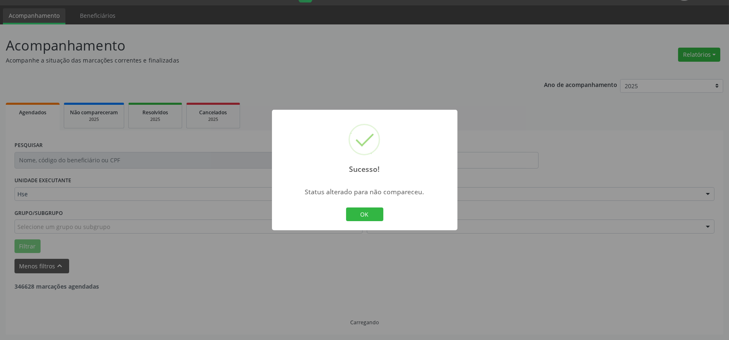
scroll to position [127, 0]
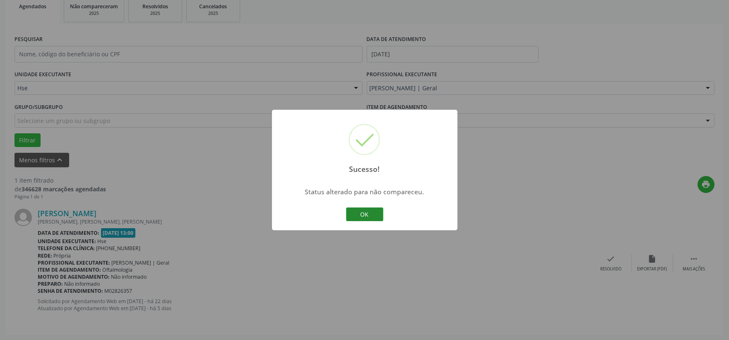
click at [375, 209] on button "OK" at bounding box center [364, 214] width 37 height 14
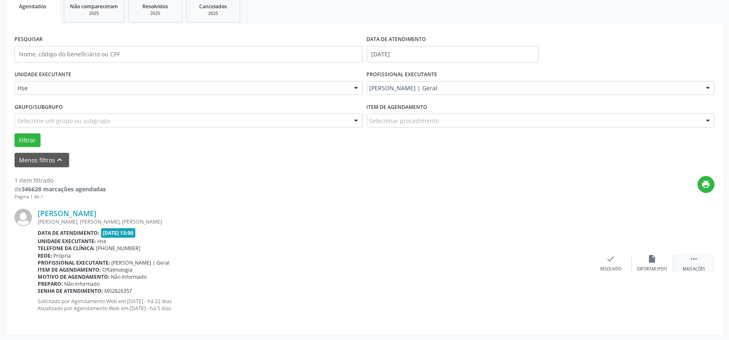
click at [689, 261] on icon "" at bounding box center [693, 258] width 9 height 9
click at [639, 262] on div "alarm_off Não compareceu" at bounding box center [652, 263] width 41 height 18
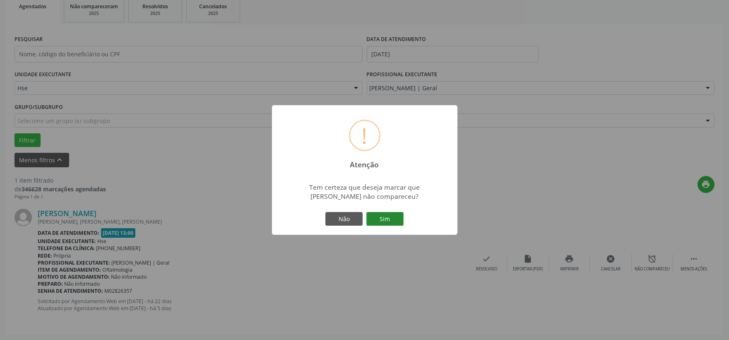
click at [382, 218] on button "Sim" at bounding box center [384, 219] width 37 height 14
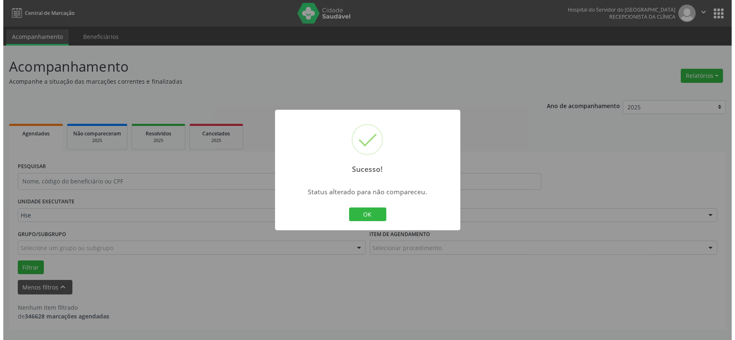
scroll to position [0, 0]
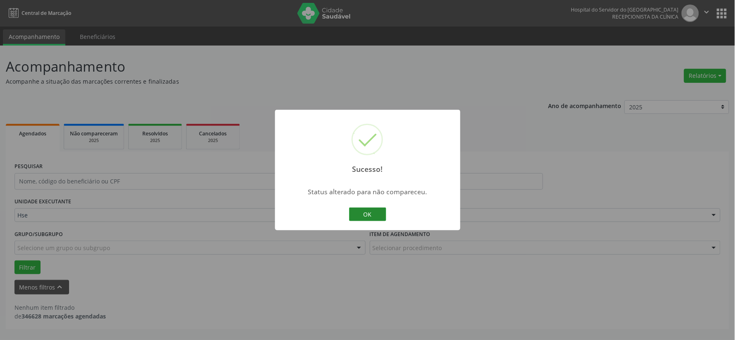
click at [372, 210] on button "OK" at bounding box center [367, 214] width 37 height 14
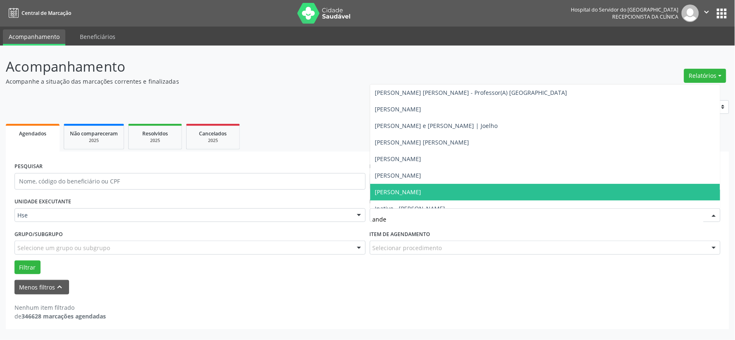
type input "ander"
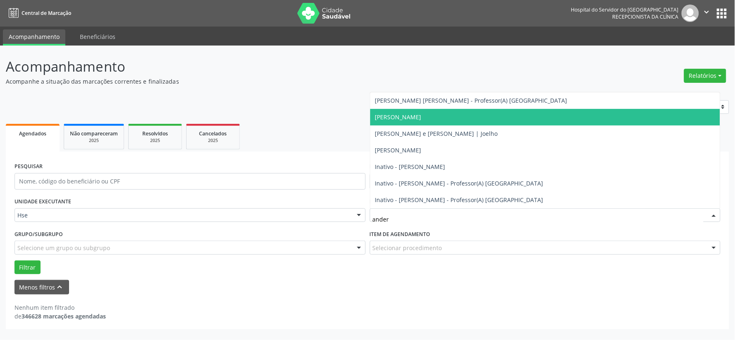
click at [422, 115] on span "[PERSON_NAME]" at bounding box center [398, 117] width 46 height 8
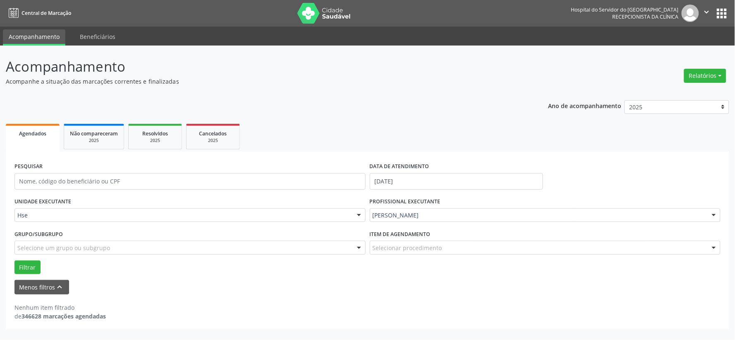
click at [322, 13] on img at bounding box center [325, 13] width 54 height 21
